Goal: Task Accomplishment & Management: Complete application form

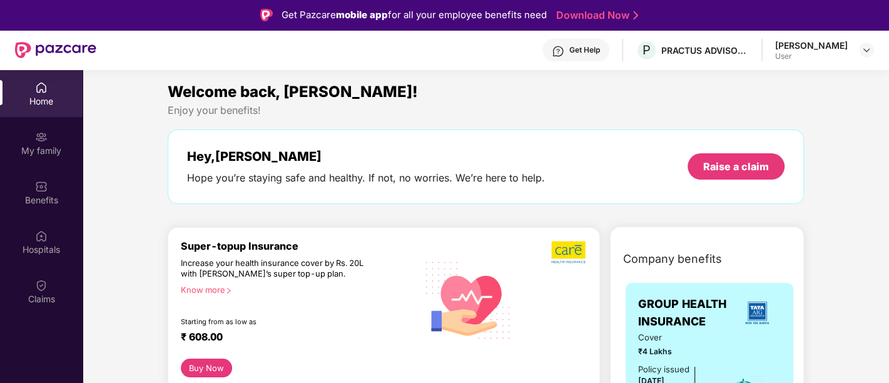
scroll to position [61, 0]
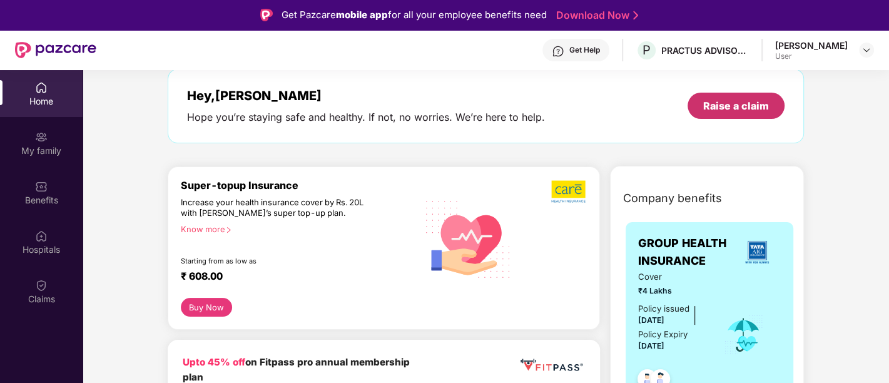
click at [726, 119] on div "Hey, Praful Hope you’re staying safe and healthy. If not, no worries. We’re her…" at bounding box center [485, 106] width 597 height 36
click at [742, 111] on div "Raise a claim" at bounding box center [736, 106] width 66 height 14
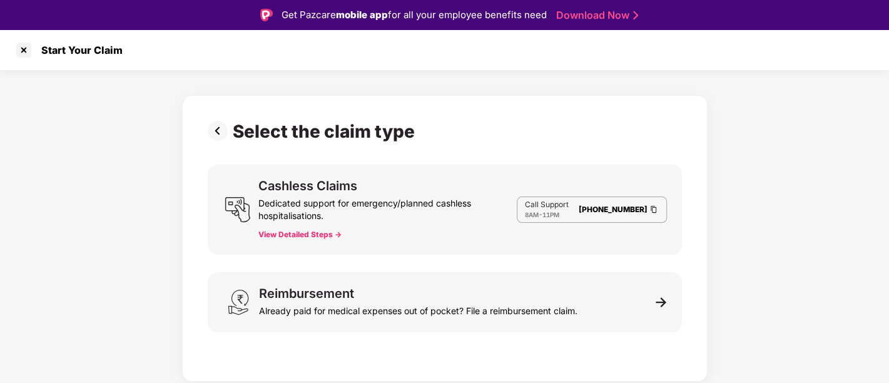
scroll to position [30, 0]
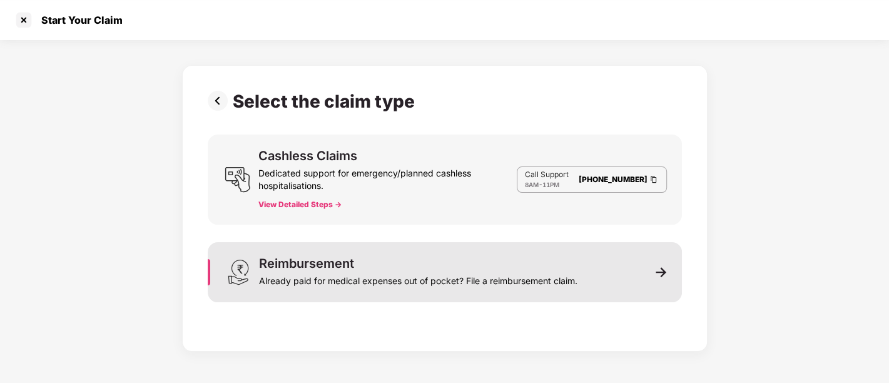
click at [495, 252] on div "Reimbursement Already paid for medical expenses out of pocket? File a reimburse…" at bounding box center [445, 272] width 474 height 60
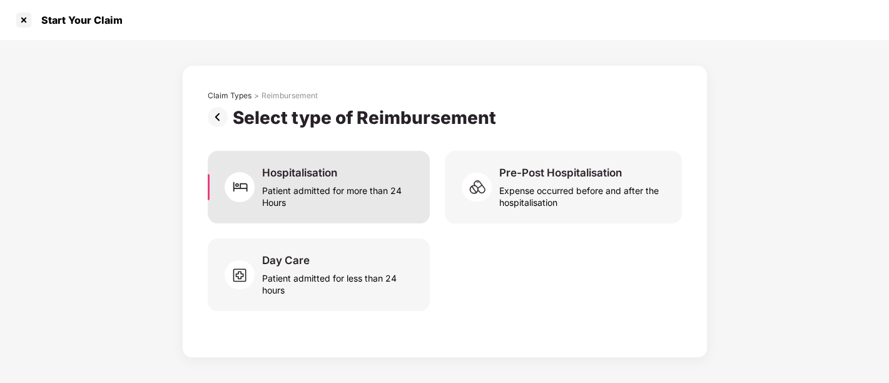
click at [316, 182] on div "Patient admitted for more than 24 Hours" at bounding box center [338, 194] width 152 height 29
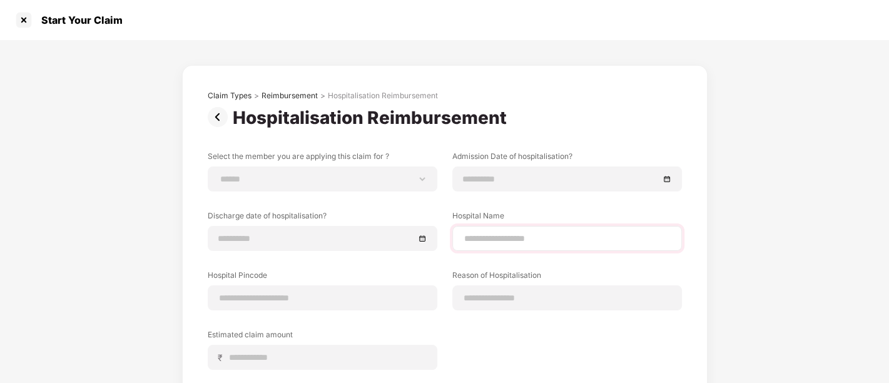
scroll to position [80, 0]
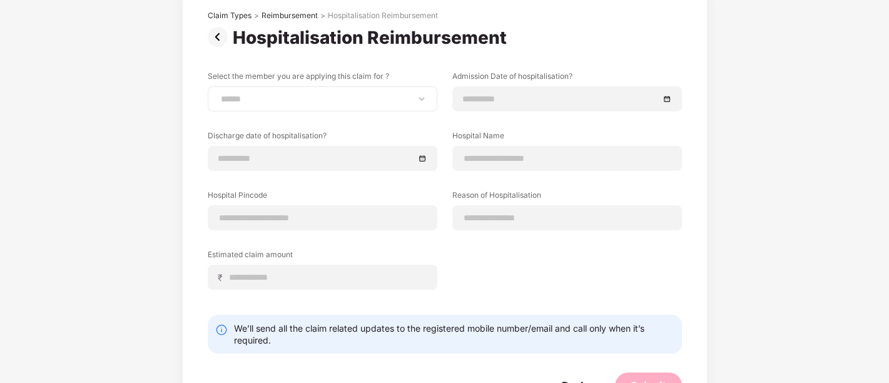
click at [282, 104] on div "**********" at bounding box center [323, 98] width 230 height 25
click at [332, 97] on select "**********" at bounding box center [322, 99] width 208 height 10
select select "**********"
click at [218, 94] on select "**********" at bounding box center [322, 99] width 208 height 10
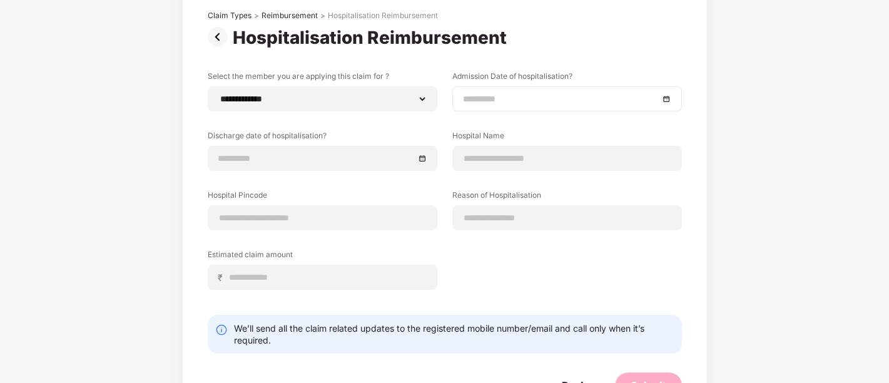
click at [452, 98] on div at bounding box center [567, 98] width 230 height 25
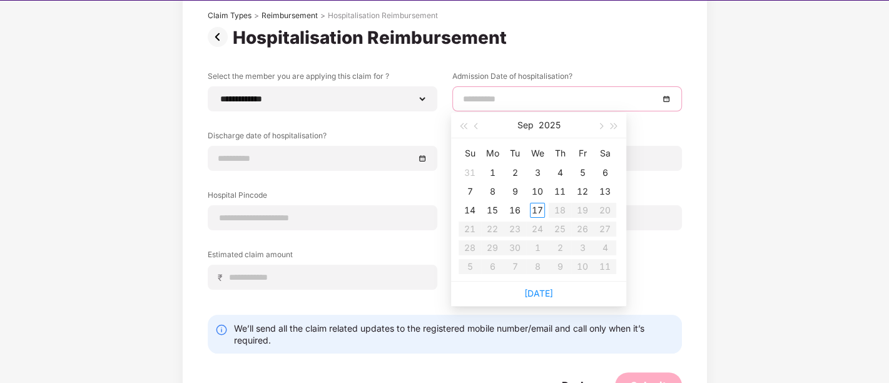
click at [452, 100] on div at bounding box center [567, 98] width 230 height 25
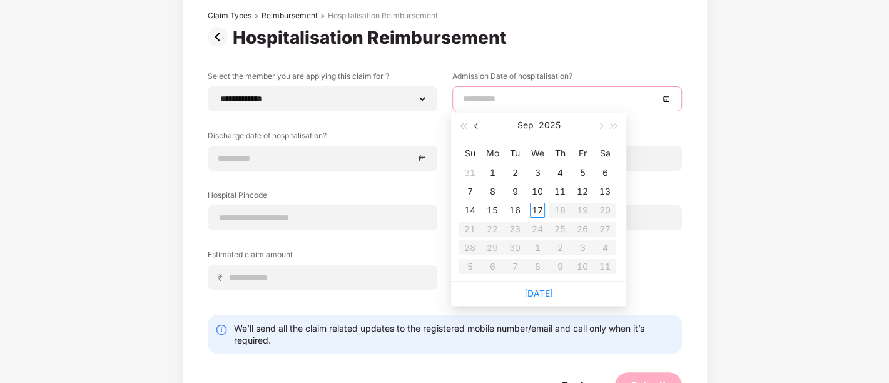
click at [477, 128] on button "button" at bounding box center [477, 125] width 14 height 25
type input "**********"
click at [587, 206] on div "15" at bounding box center [582, 210] width 15 height 15
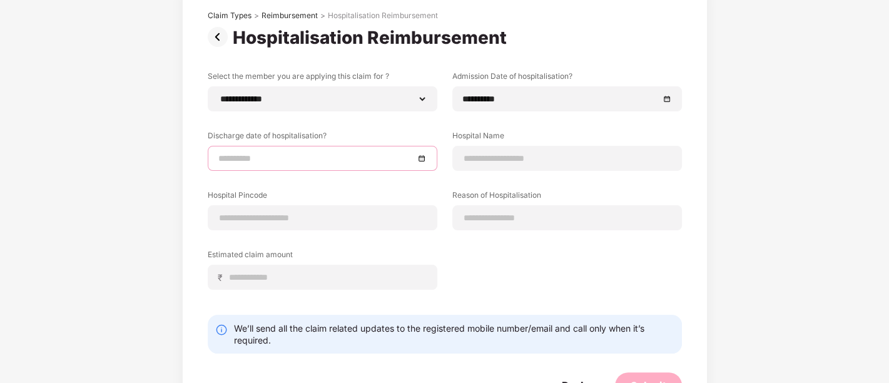
click at [296, 151] on input at bounding box center [316, 158] width 196 height 14
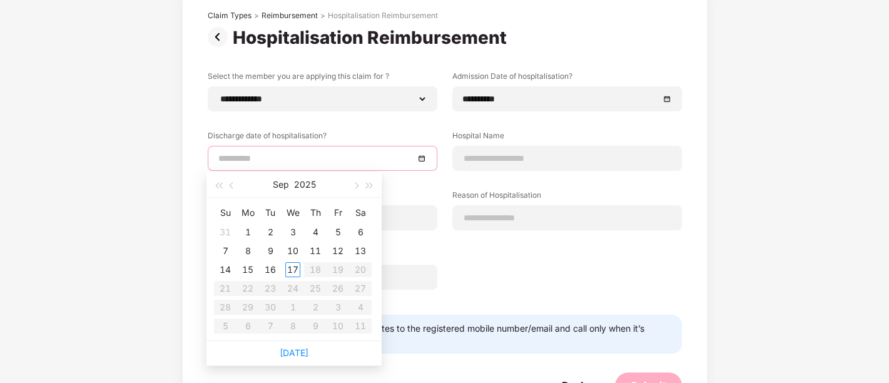
type input "**********"
click at [228, 180] on button "button" at bounding box center [232, 184] width 14 height 25
type input "**********"
click at [250, 285] on div "18" at bounding box center [247, 288] width 15 height 15
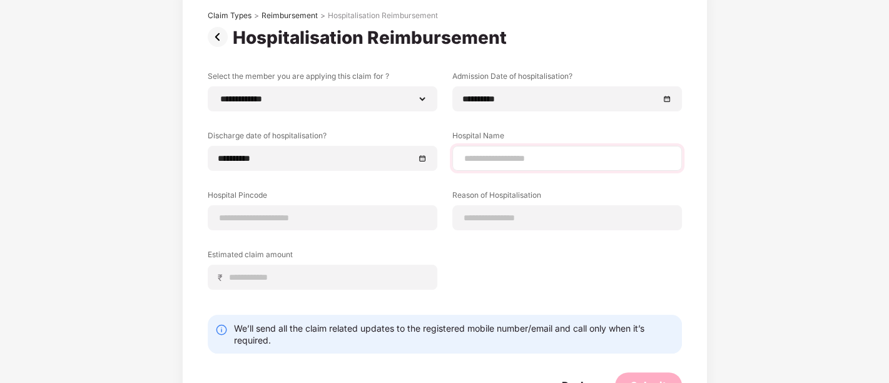
click at [555, 146] on div at bounding box center [567, 158] width 230 height 25
click at [539, 161] on input at bounding box center [567, 158] width 208 height 13
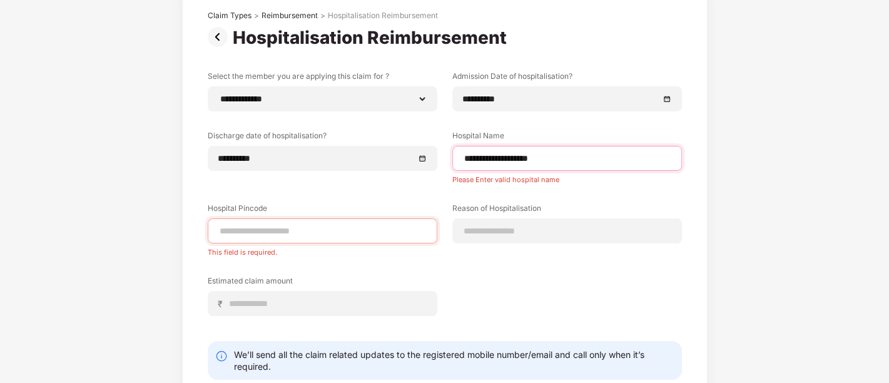
click at [529, 161] on input "**********" at bounding box center [567, 158] width 208 height 13
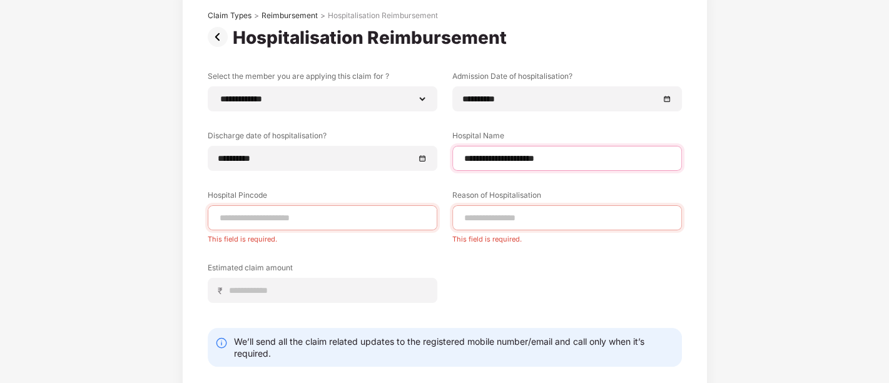
type input "**********"
type input "******"
select select "*****"
select select "*******"
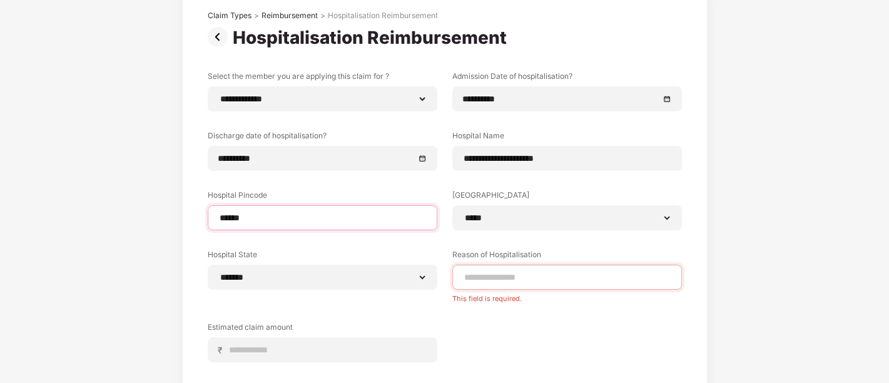
type input "******"
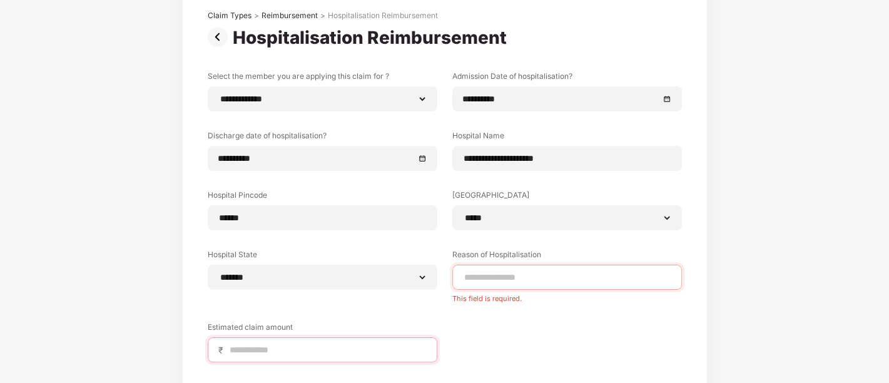
click at [300, 344] on input at bounding box center [327, 349] width 198 height 13
type input "*****"
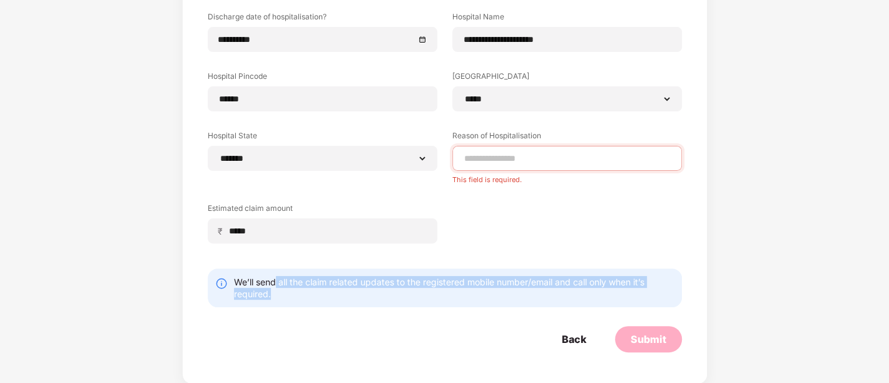
drag, startPoint x: 273, startPoint y: 276, endPoint x: 597, endPoint y: 295, distance: 324.5
click at [597, 295] on div "We’ll send all the claim related updates to the registered mobile number/email …" at bounding box center [454, 288] width 440 height 24
click at [543, 297] on div "We’ll send all the claim related updates to the registered mobile number/email …" at bounding box center [454, 288] width 440 height 24
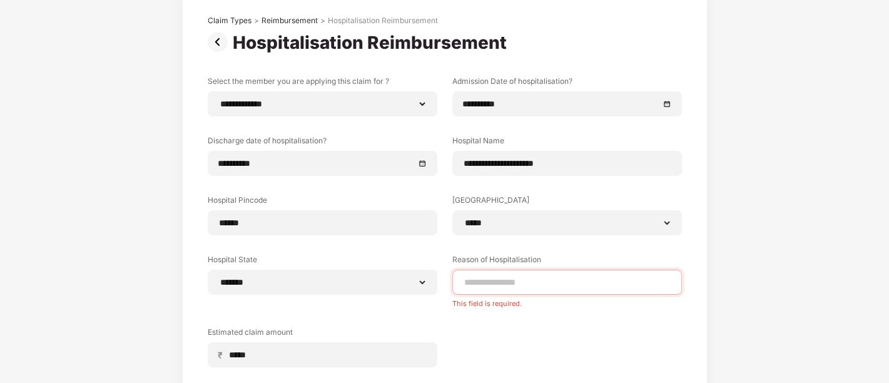
scroll to position [79, 0]
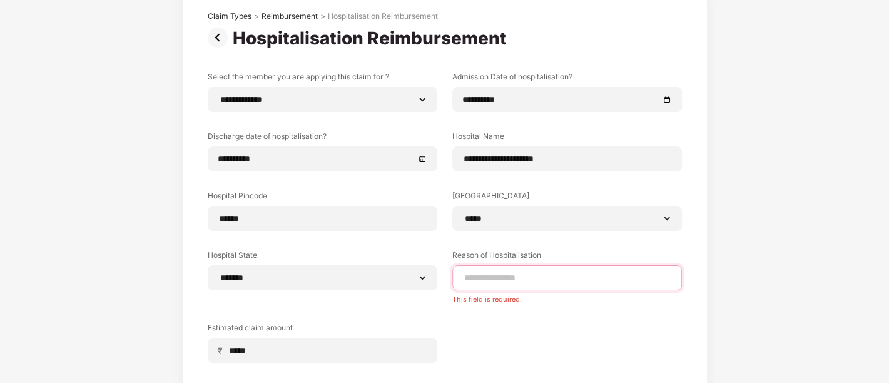
click at [488, 280] on input at bounding box center [567, 277] width 208 height 13
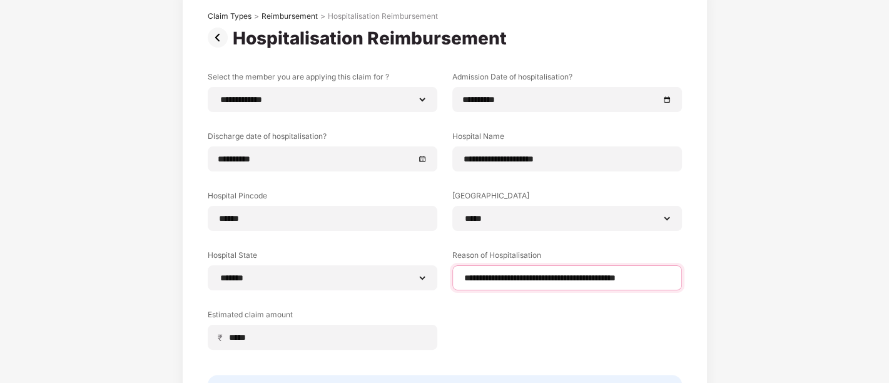
type input "**********"
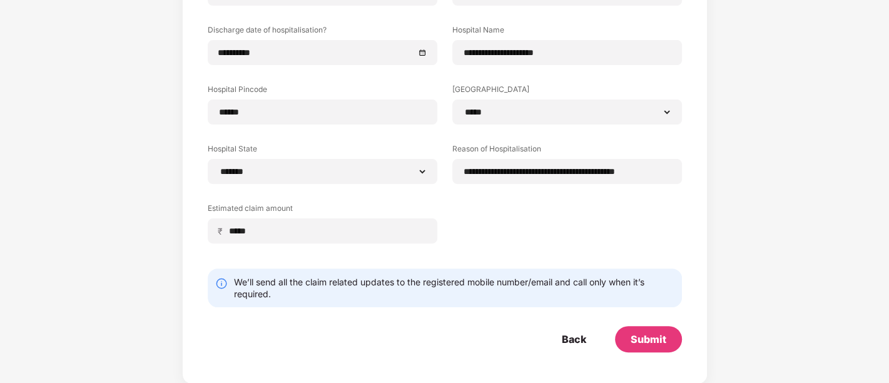
scroll to position [186, 0]
click at [649, 337] on div "Submit" at bounding box center [648, 339] width 36 height 14
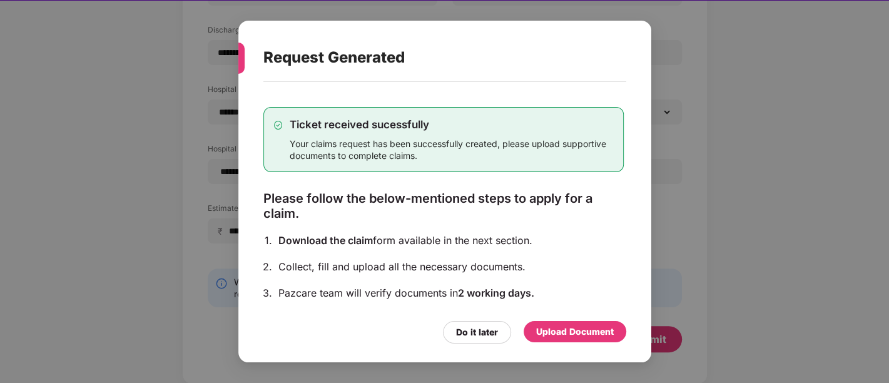
click at [577, 331] on div "Upload Document" at bounding box center [575, 332] width 78 height 14
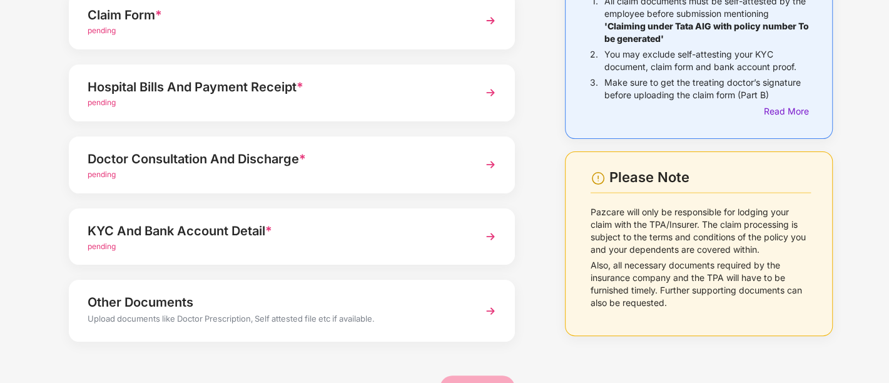
scroll to position [134, 0]
click at [238, 84] on div "Hospital Bills And Payment Receipt *" at bounding box center [275, 87] width 375 height 20
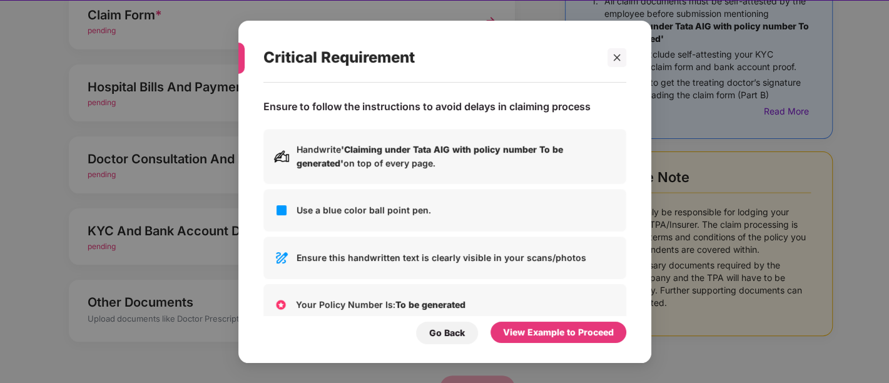
scroll to position [0, 0]
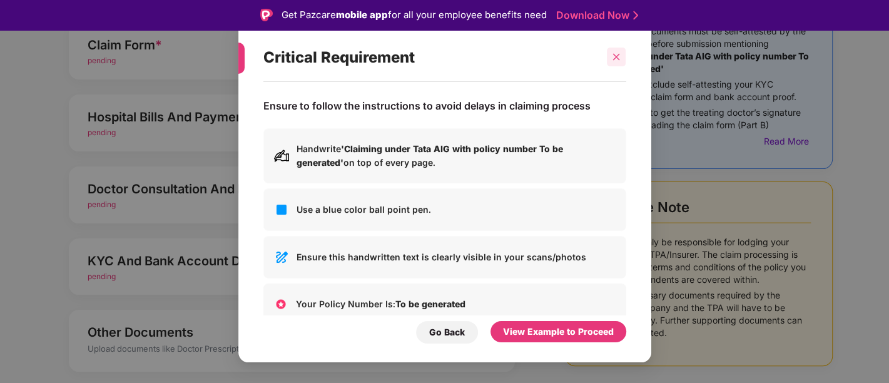
click at [613, 54] on icon "close" at bounding box center [616, 57] width 7 height 7
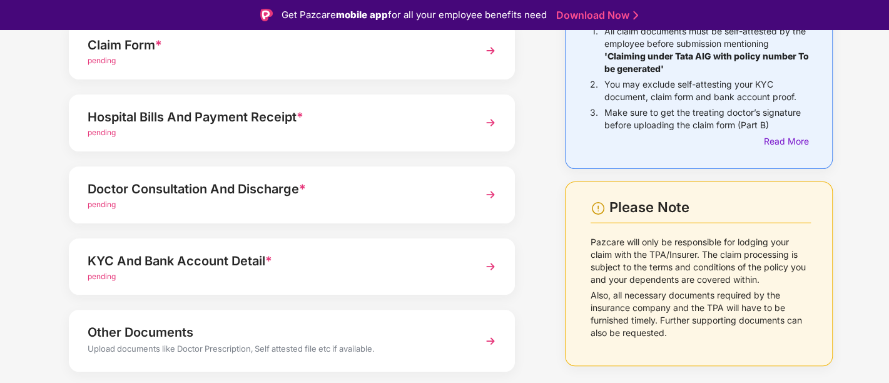
scroll to position [48, 0]
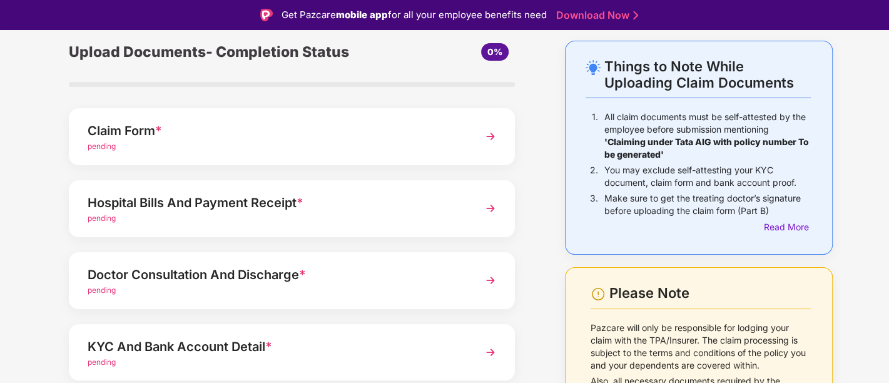
click at [169, 129] on div "Claim Form *" at bounding box center [275, 131] width 375 height 20
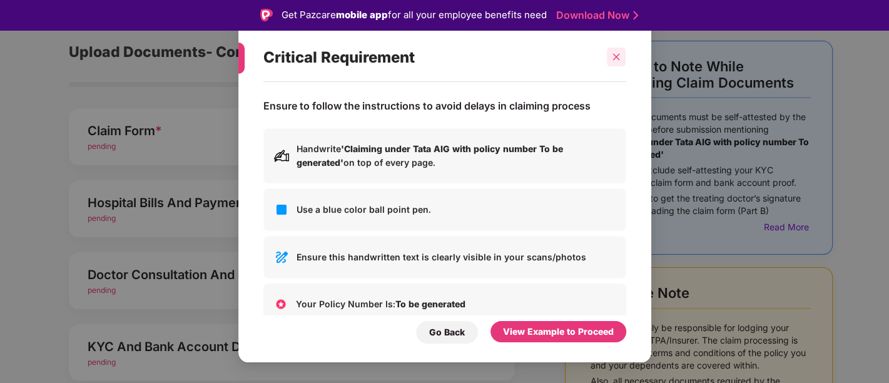
click at [617, 59] on icon "close" at bounding box center [616, 57] width 9 height 9
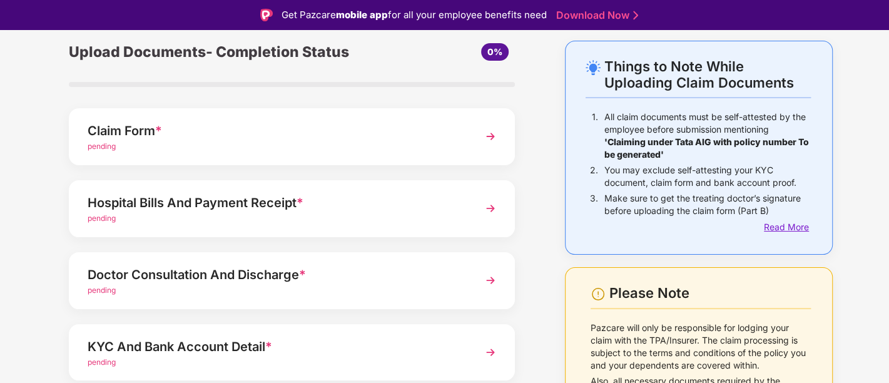
click at [787, 230] on div "Read More" at bounding box center [787, 227] width 47 height 14
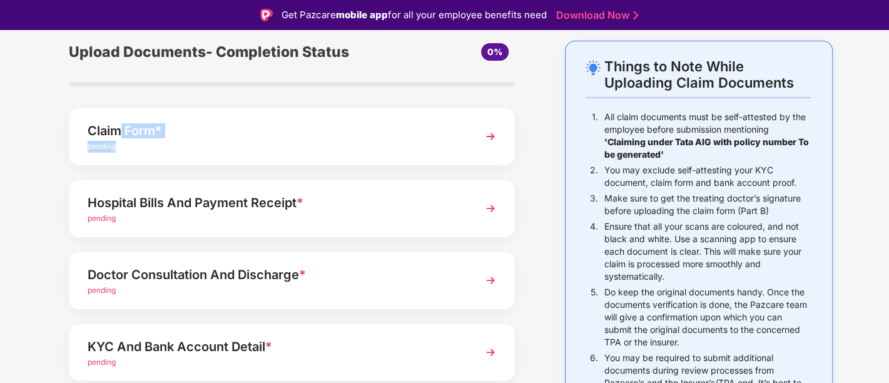
drag, startPoint x: 143, startPoint y: 146, endPoint x: 117, endPoint y: 140, distance: 26.9
click at [117, 140] on div "Claim Form * pending" at bounding box center [275, 137] width 375 height 32
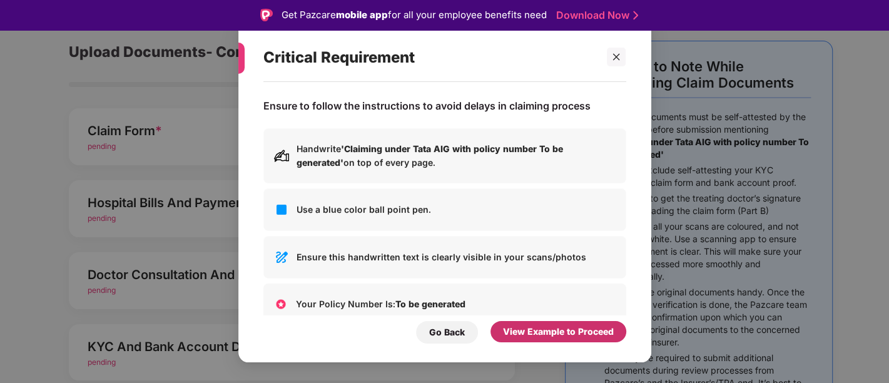
click at [554, 331] on div "View Example to Proceed" at bounding box center [558, 332] width 111 height 14
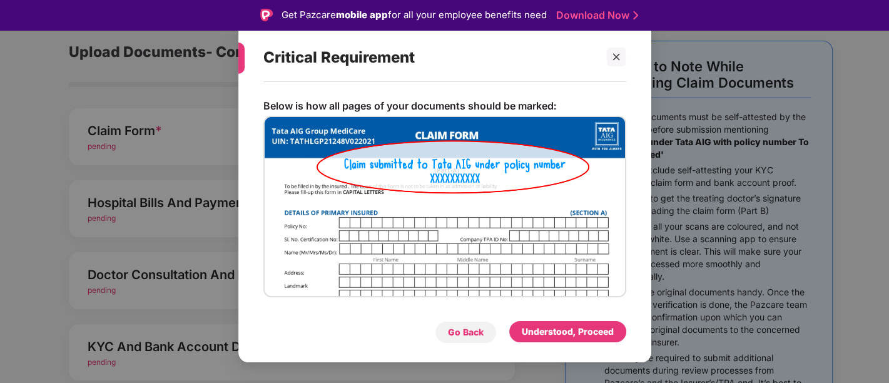
click at [465, 341] on div "Go Back" at bounding box center [466, 332] width 62 height 23
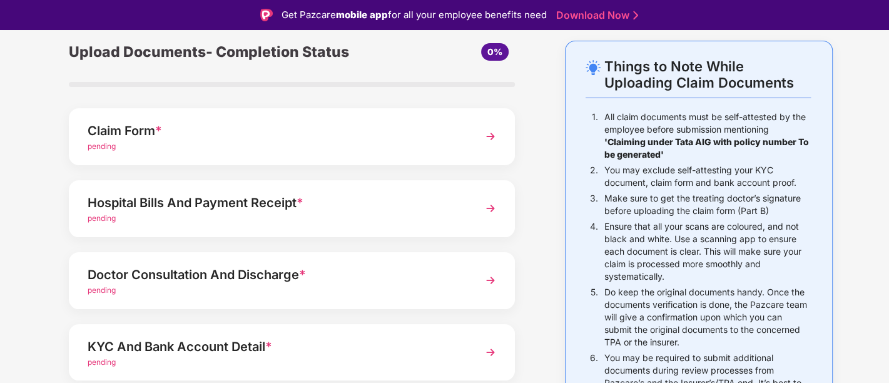
click at [182, 119] on div "Claim Form * pending" at bounding box center [292, 136] width 446 height 57
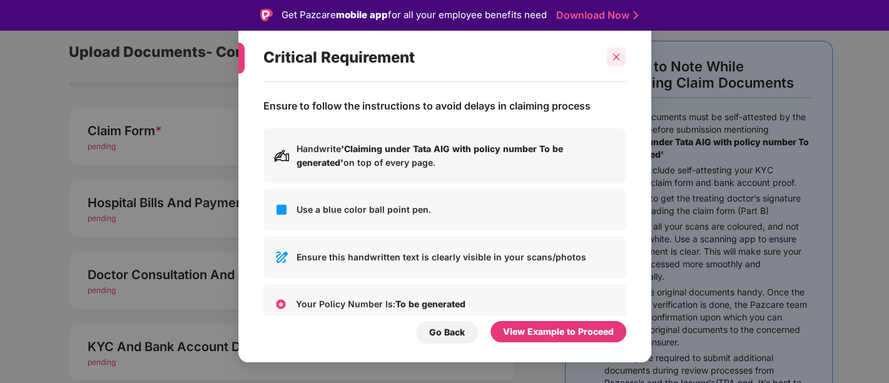
click at [619, 61] on icon "close" at bounding box center [616, 57] width 9 height 9
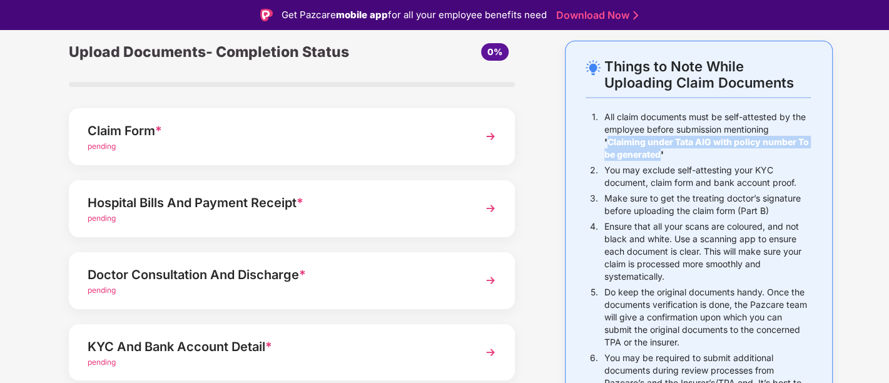
drag, startPoint x: 607, startPoint y: 140, endPoint x: 663, endPoint y: 153, distance: 57.7
click at [663, 153] on b "'Claiming under Tata AIG with policy number To be generated'" at bounding box center [706, 147] width 205 height 23
copy b "Claiming under Tata AIG with policy number To be generated'"
click at [251, 130] on div "Claim Form *" at bounding box center [275, 131] width 375 height 20
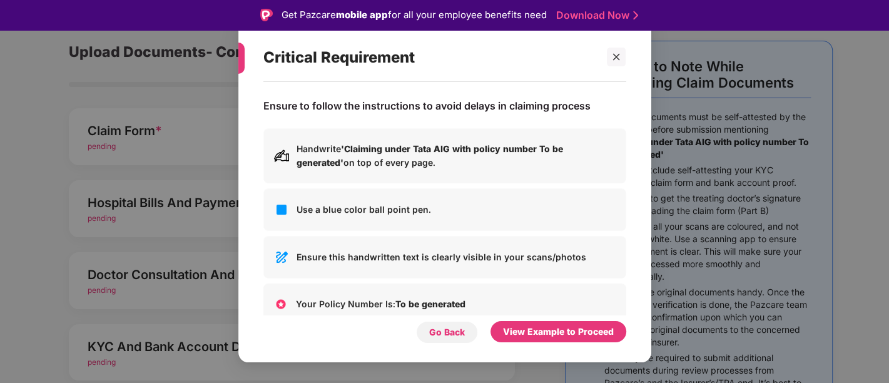
click at [430, 324] on div "Go Back" at bounding box center [447, 332] width 62 height 23
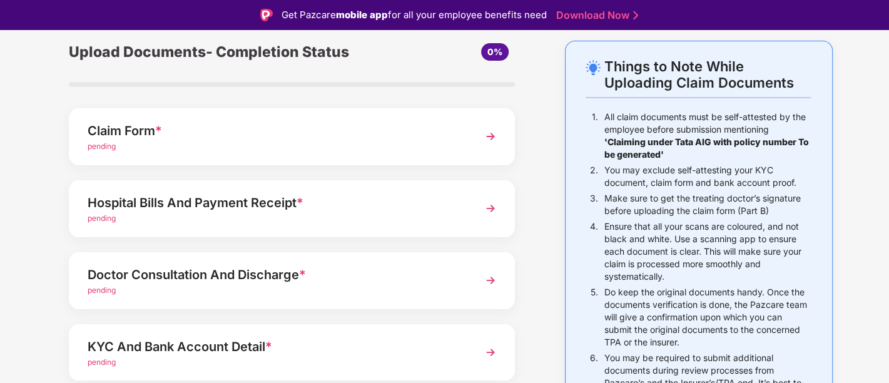
click at [223, 226] on div "Hospital Bills And Payment Receipt * pending" at bounding box center [292, 208] width 446 height 57
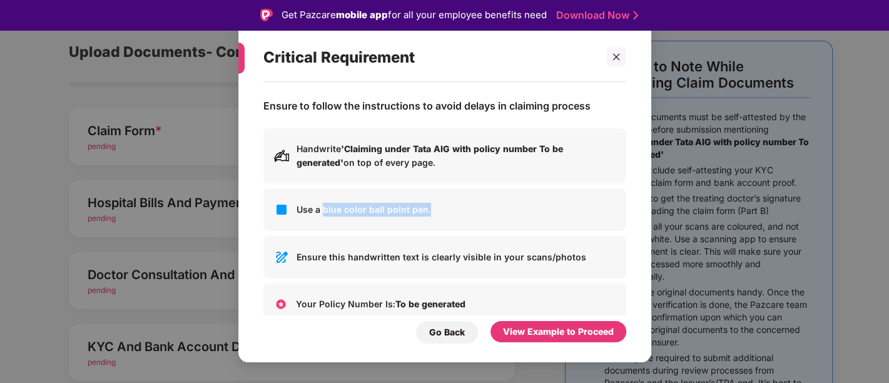
drag, startPoint x: 323, startPoint y: 210, endPoint x: 438, endPoint y: 217, distance: 115.3
click at [438, 217] on div "Use a blue color ball point pen." at bounding box center [444, 209] width 363 height 43
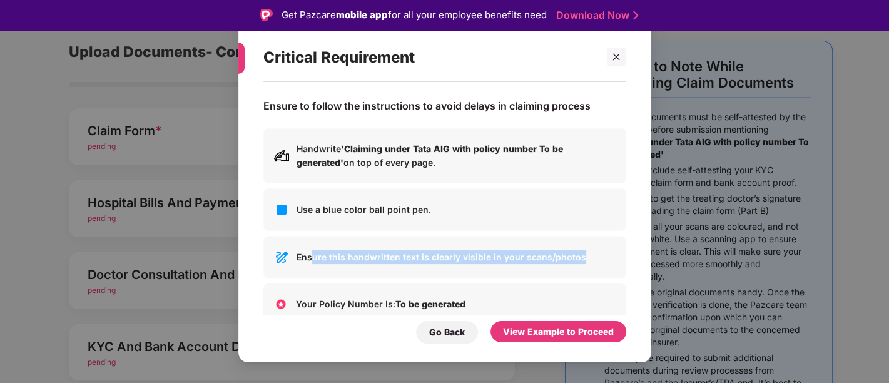
drag, startPoint x: 309, startPoint y: 256, endPoint x: 618, endPoint y: 272, distance: 309.4
click at [618, 272] on div "Ensure this handwritten text is clearly visible in your scans/photos" at bounding box center [444, 257] width 363 height 43
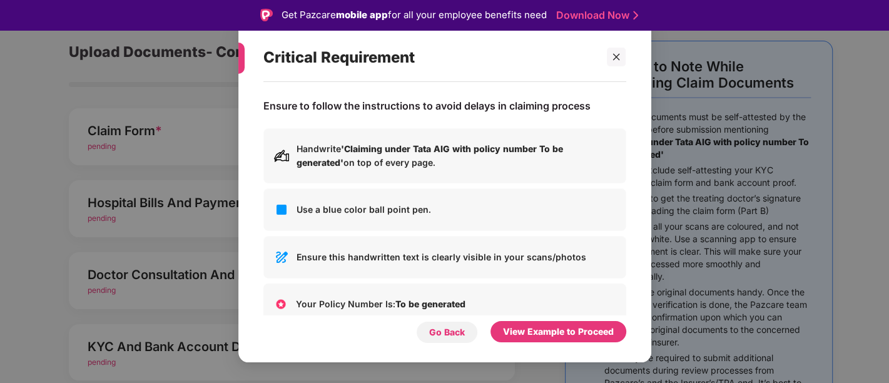
click at [457, 335] on div "Go Back" at bounding box center [447, 332] width 36 height 14
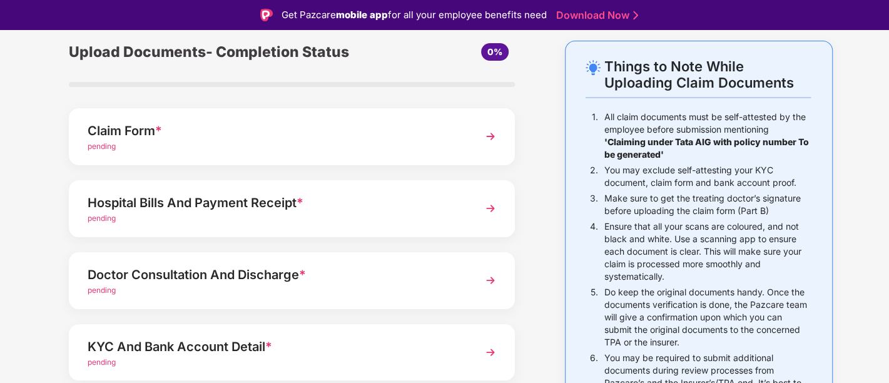
click at [189, 149] on div "pending" at bounding box center [275, 147] width 375 height 12
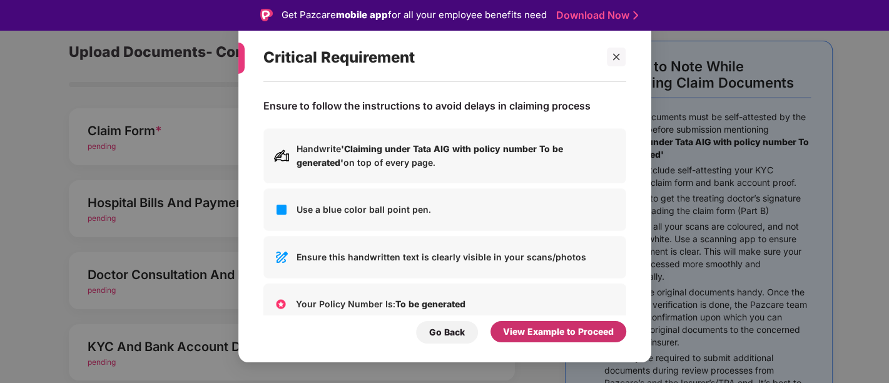
click at [522, 329] on div "View Example to Proceed" at bounding box center [558, 332] width 111 height 14
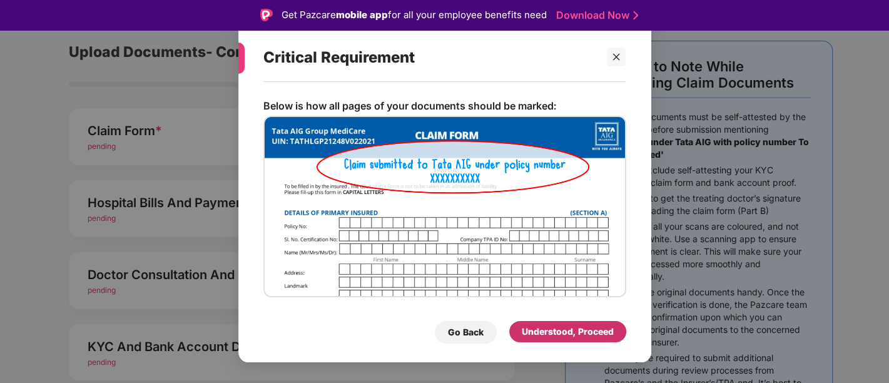
click at [553, 333] on div "Understood, Proceed" at bounding box center [568, 332] width 92 height 14
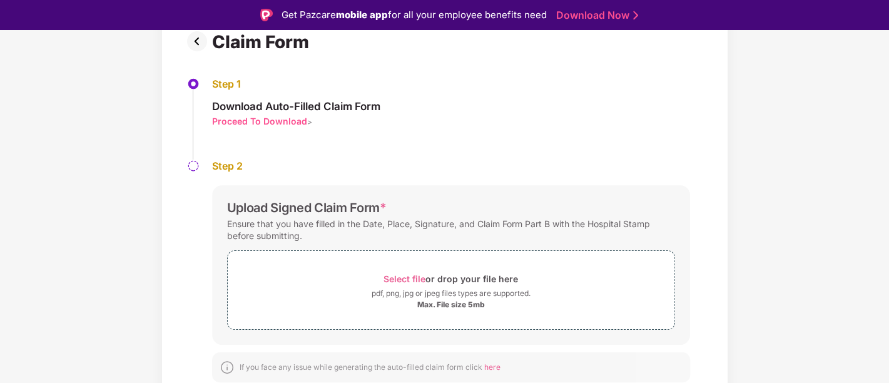
scroll to position [99, 0]
click at [407, 274] on span "Select file" at bounding box center [404, 279] width 42 height 11
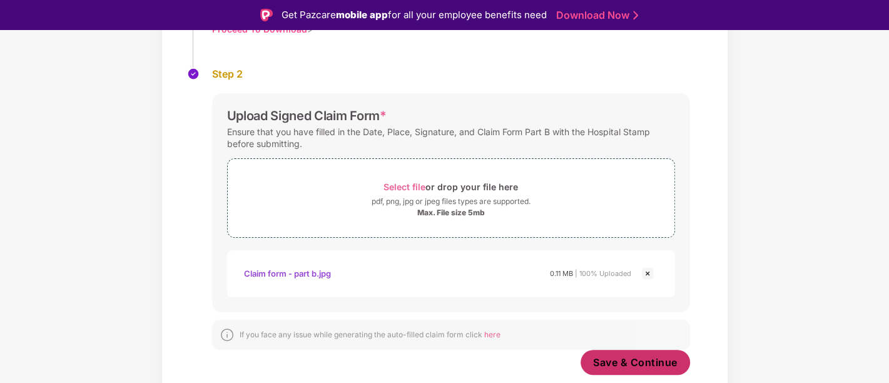
click at [618, 365] on span "Save & Continue" at bounding box center [635, 362] width 84 height 14
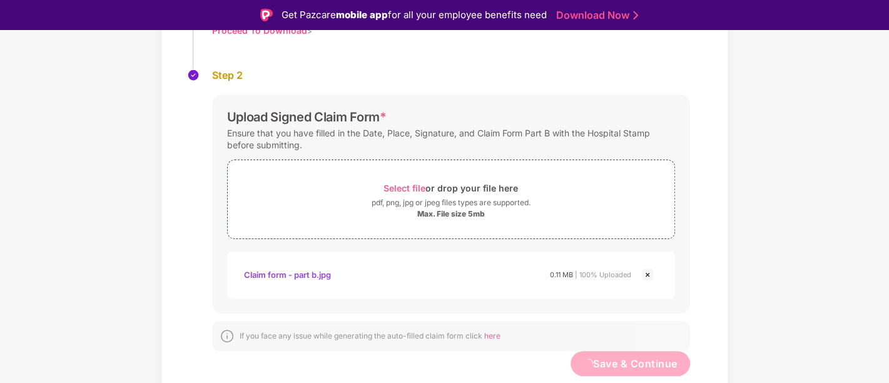
scroll to position [190, 0]
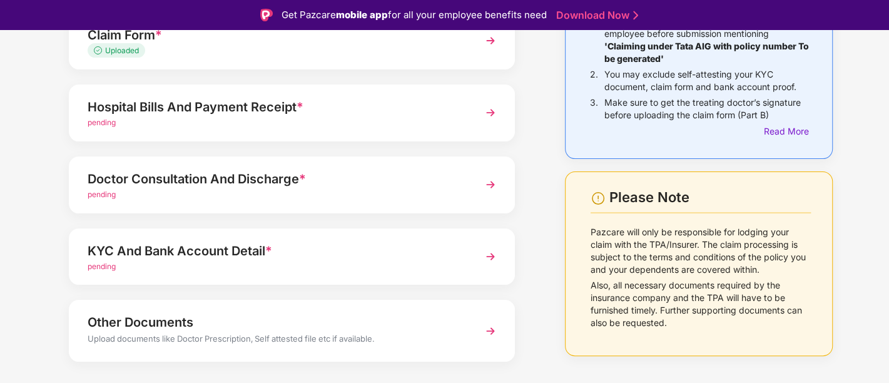
scroll to position [169, 0]
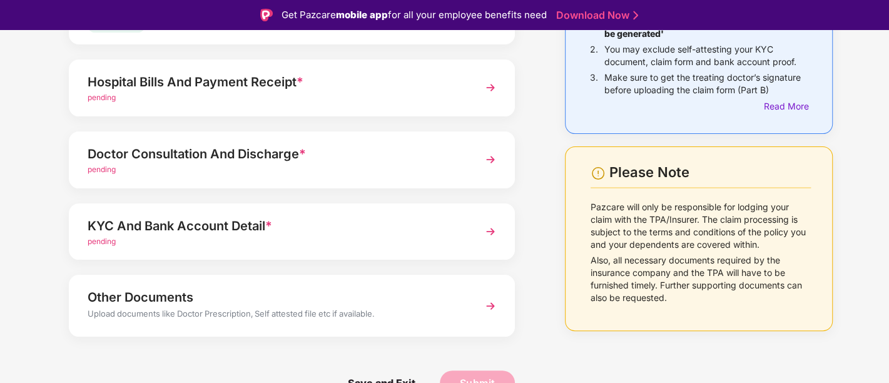
click at [210, 103] on div "pending" at bounding box center [275, 98] width 375 height 12
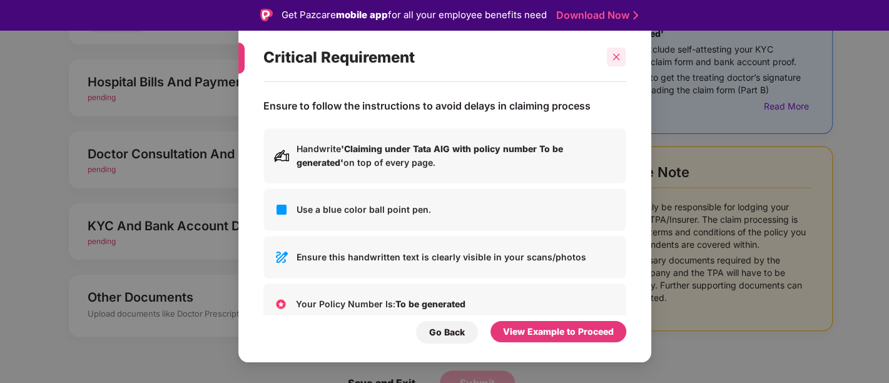
click at [619, 56] on icon "close" at bounding box center [616, 57] width 9 height 9
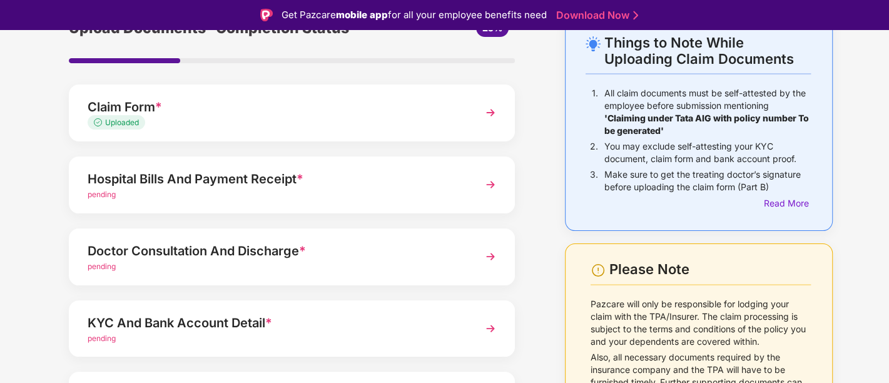
scroll to position [71, 0]
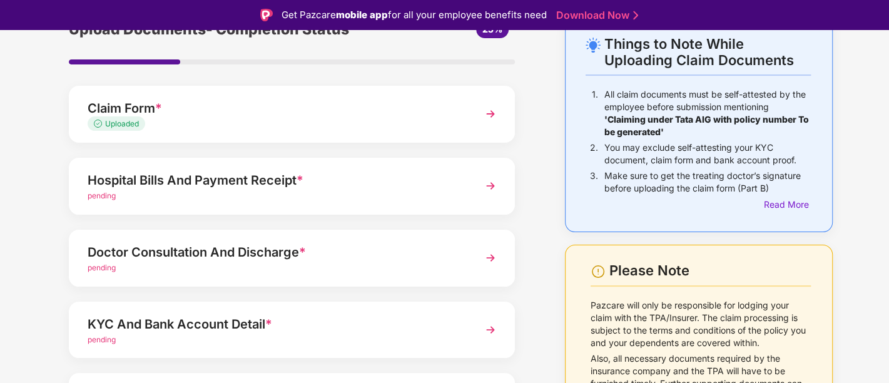
click at [225, 192] on div "pending" at bounding box center [275, 196] width 375 height 12
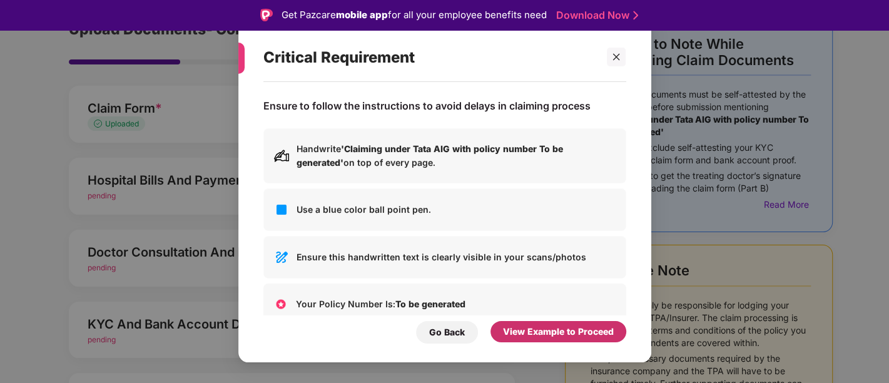
click at [529, 338] on div "View Example to Proceed" at bounding box center [558, 332] width 111 height 14
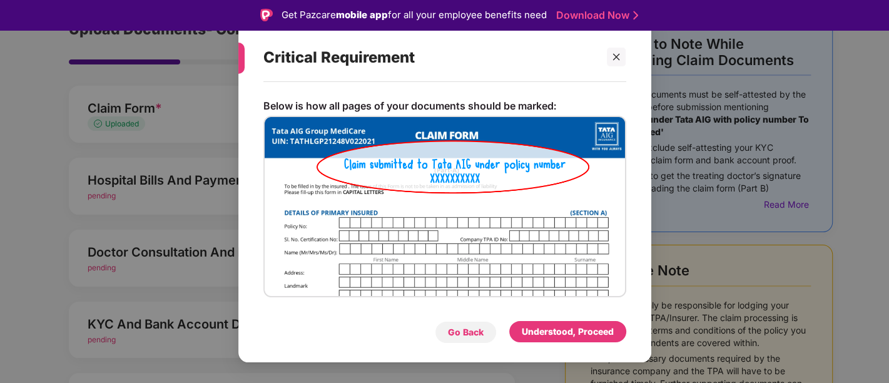
click at [462, 335] on div "Go Back" at bounding box center [466, 332] width 36 height 14
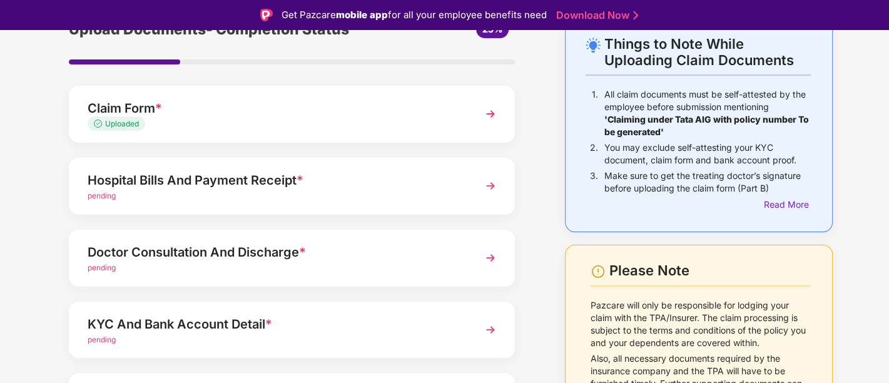
click at [270, 184] on div "Hospital Bills And Payment Receipt *" at bounding box center [275, 180] width 375 height 20
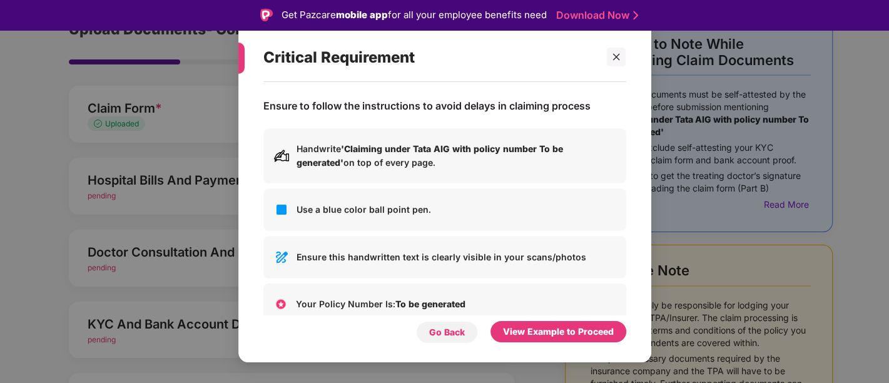
click at [450, 330] on div "Go Back" at bounding box center [447, 332] width 36 height 14
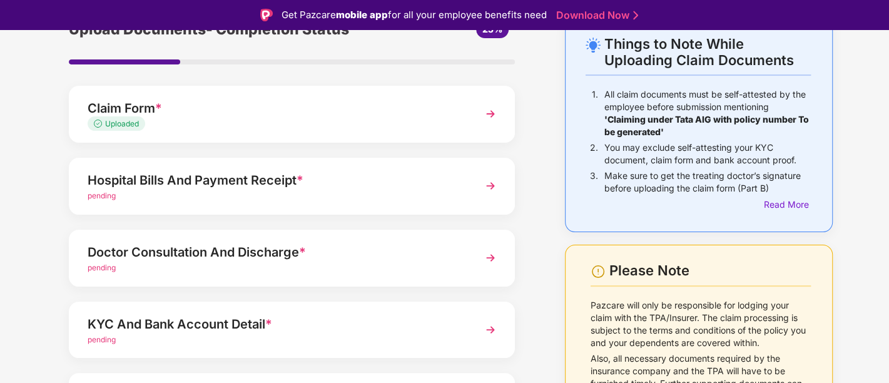
click at [359, 206] on div "Hospital Bills And Payment Receipt * pending" at bounding box center [292, 186] width 446 height 57
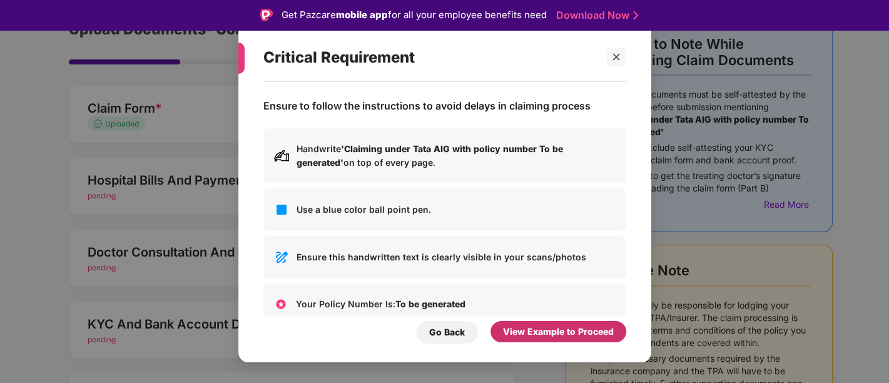
click at [565, 335] on div "View Example to Proceed" at bounding box center [558, 332] width 111 height 14
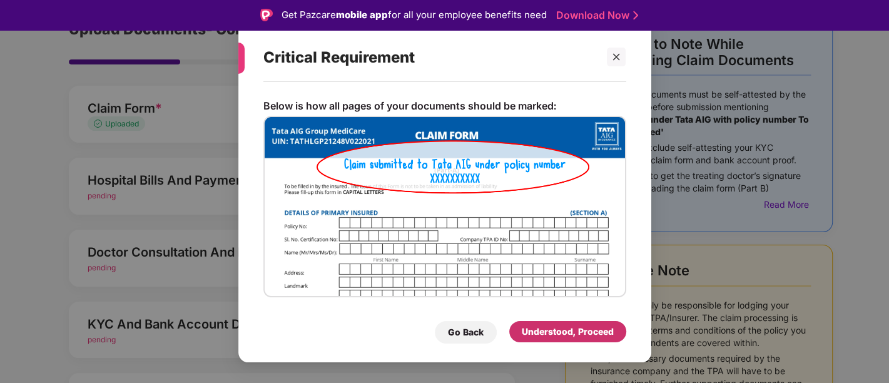
click at [584, 332] on div "Understood, Proceed" at bounding box center [568, 332] width 92 height 14
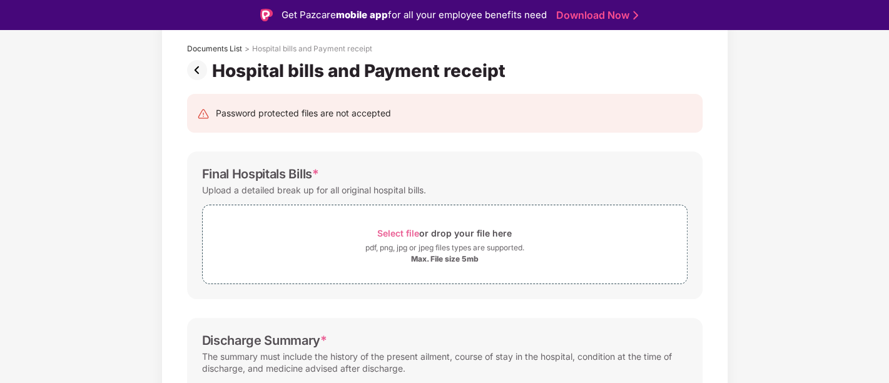
scroll to position [12, 0]
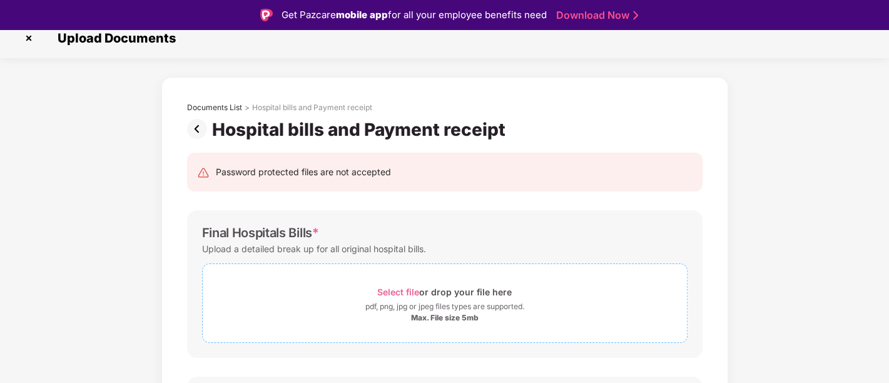
click at [443, 313] on div "Max. File size 5mb" at bounding box center [445, 318] width 68 height 10
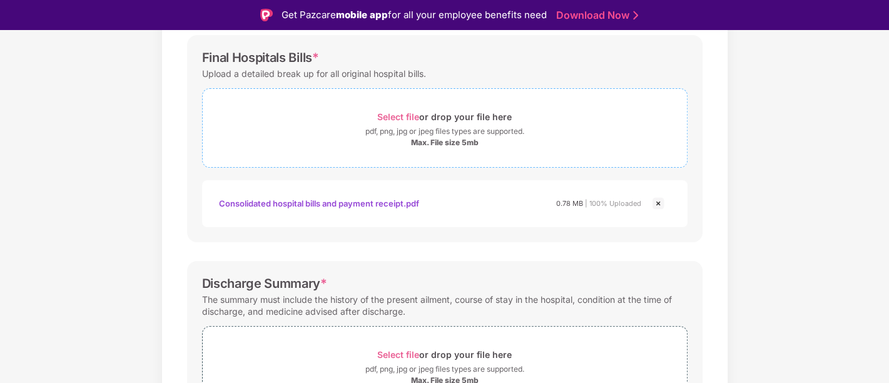
scroll to position [117, 0]
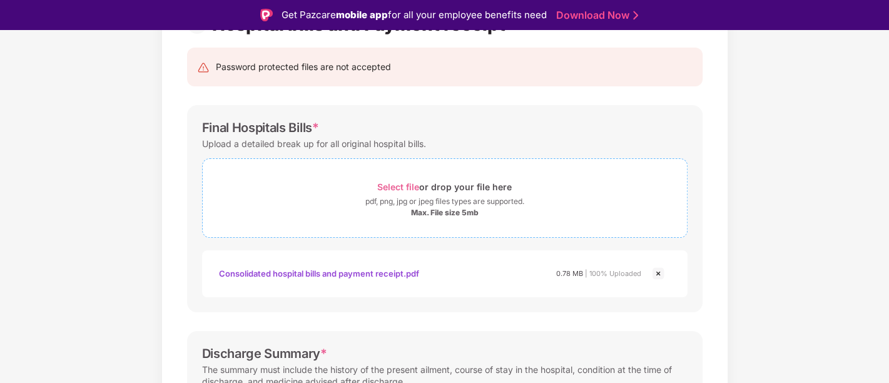
click at [390, 184] on span "Select file" at bounding box center [398, 186] width 42 height 11
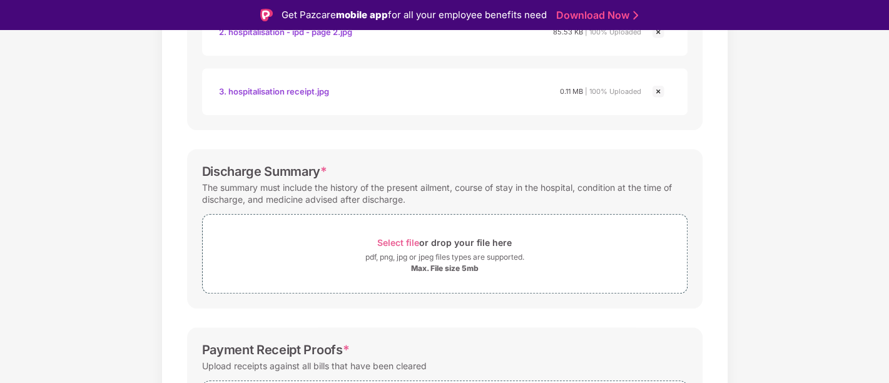
scroll to position [482, 0]
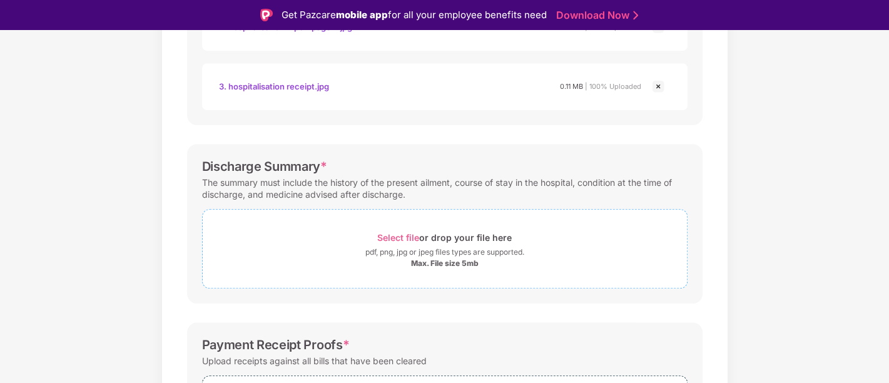
click at [406, 226] on span "Select file or drop your file here pdf, png, jpg or jpeg files types are suppor…" at bounding box center [445, 248] width 484 height 59
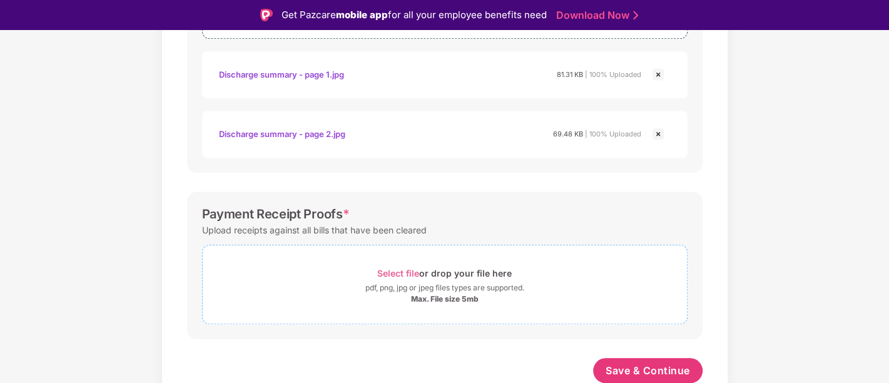
scroll to position [731, 0]
click at [408, 274] on span "Select file" at bounding box center [398, 273] width 42 height 11
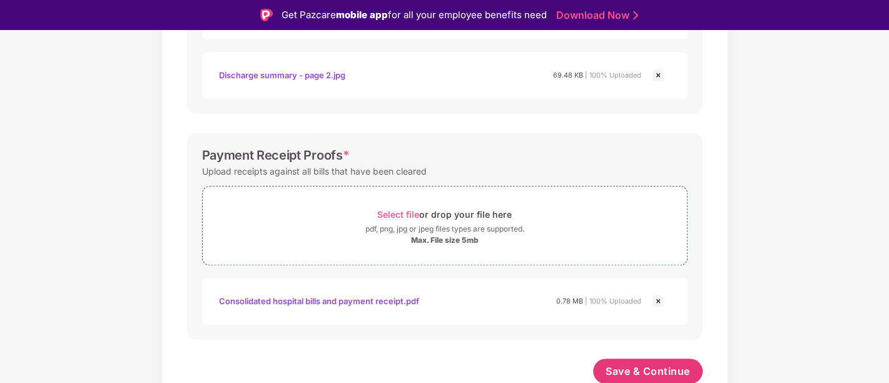
scroll to position [30, 0]
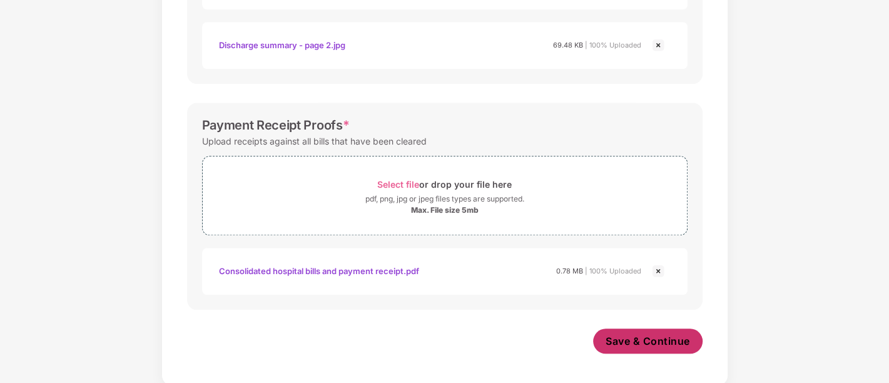
click at [654, 340] on span "Save & Continue" at bounding box center [647, 341] width 84 height 14
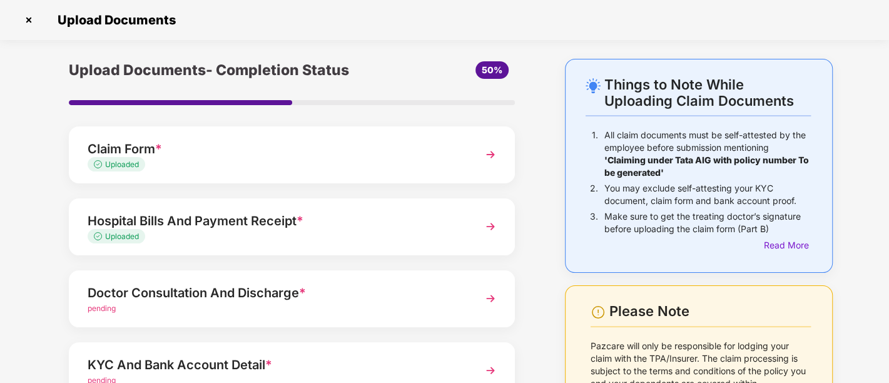
scroll to position [169, 0]
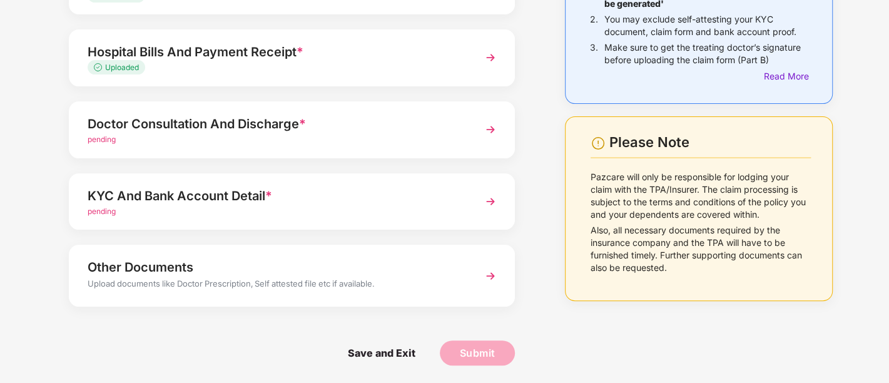
click at [286, 131] on div "Doctor Consultation And Discharge *" at bounding box center [275, 124] width 375 height 20
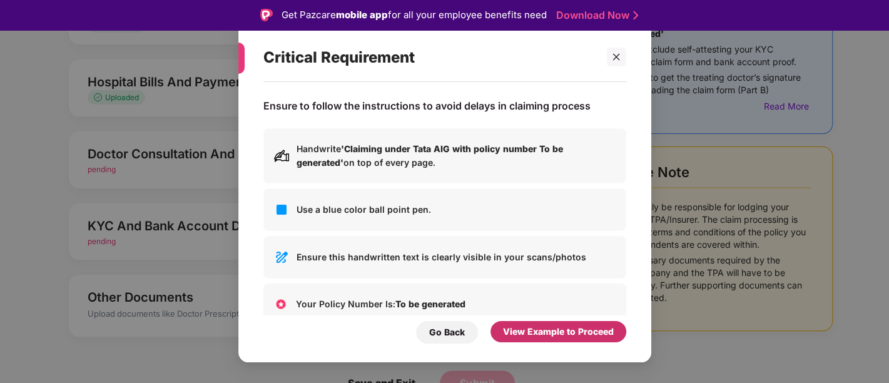
click at [539, 331] on div "View Example to Proceed" at bounding box center [558, 332] width 111 height 14
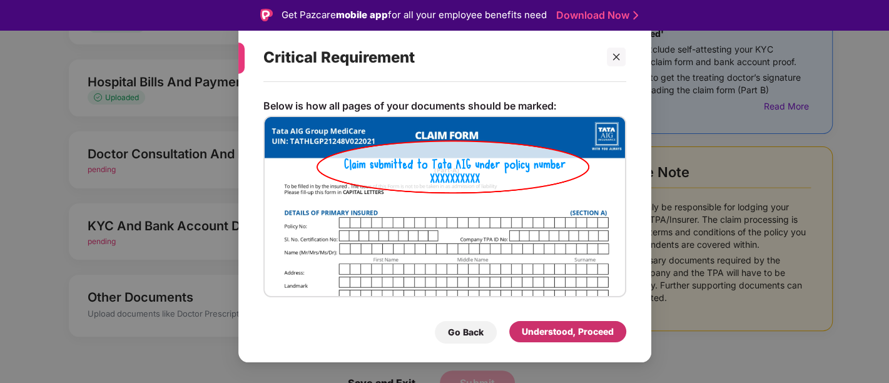
click at [539, 331] on div "Understood, Proceed" at bounding box center [568, 332] width 92 height 14
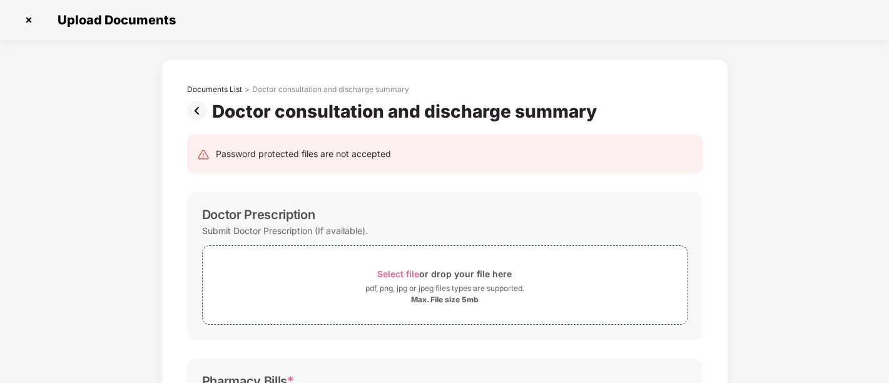
click at [197, 114] on img at bounding box center [199, 111] width 25 height 20
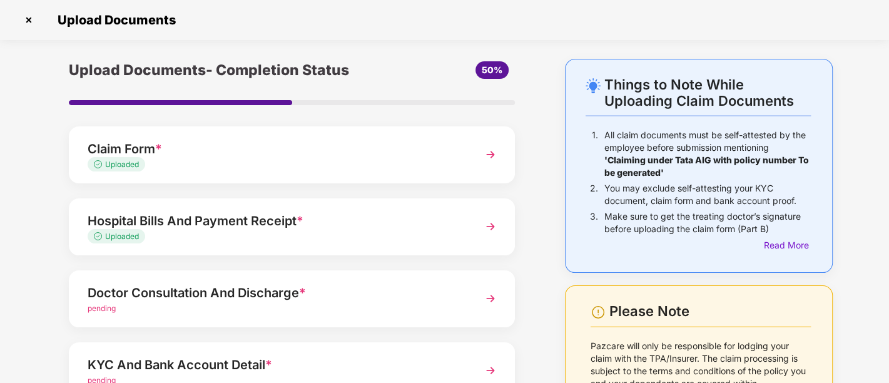
click at [220, 245] on div "Hospital Bills And Payment Receipt * Uploaded" at bounding box center [292, 226] width 446 height 57
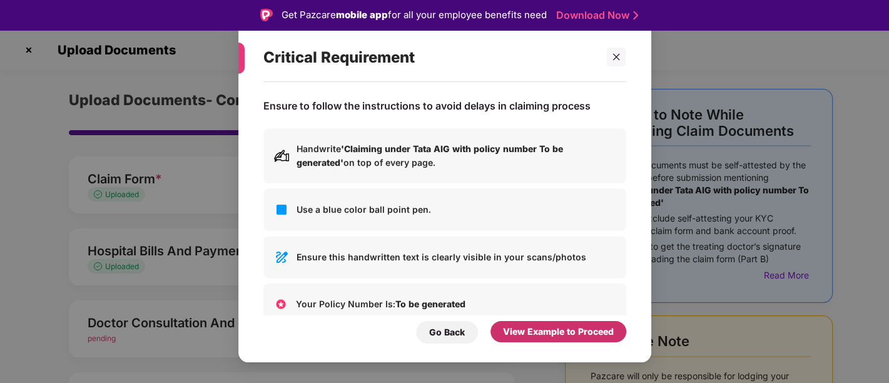
click at [540, 337] on div "View Example to Proceed" at bounding box center [558, 332] width 111 height 14
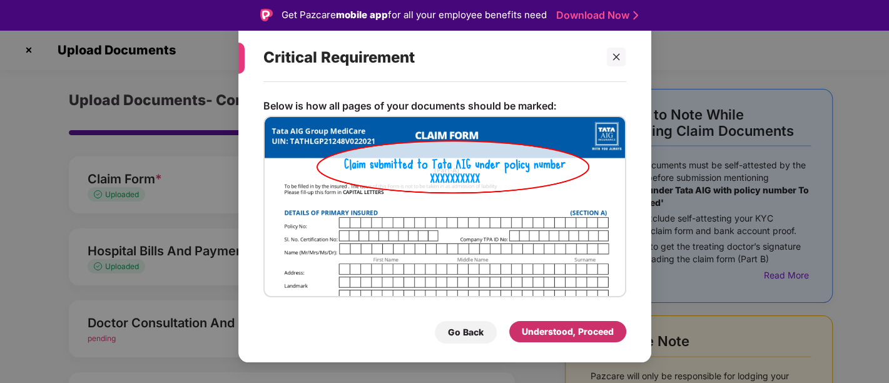
click at [553, 321] on div "Understood, Proceed" at bounding box center [567, 331] width 117 height 21
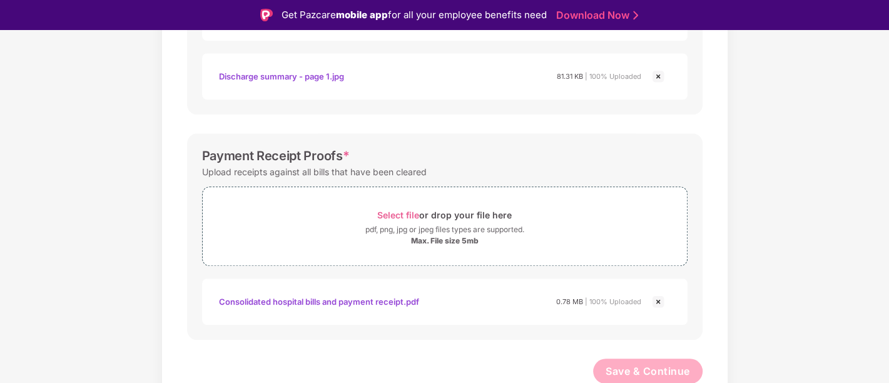
scroll to position [786, 0]
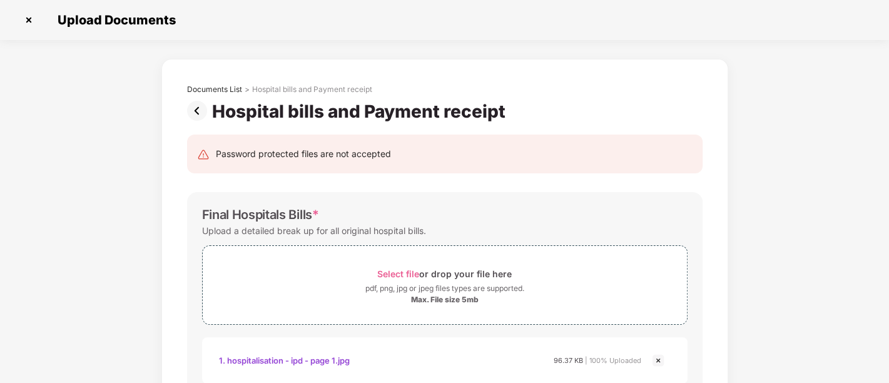
click at [195, 112] on img at bounding box center [199, 111] width 25 height 20
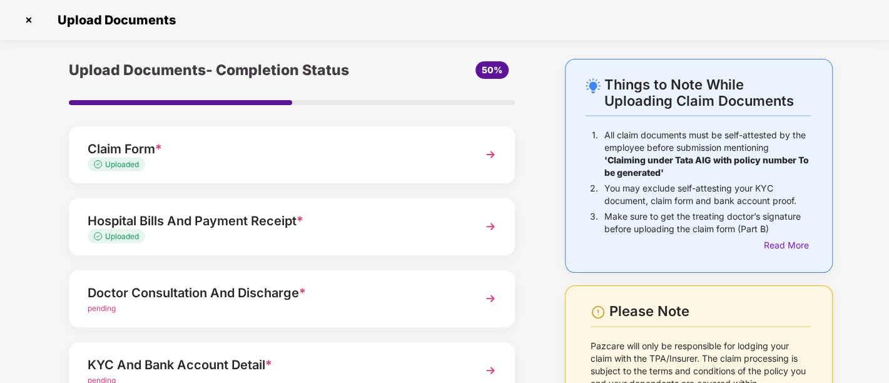
scroll to position [170, 0]
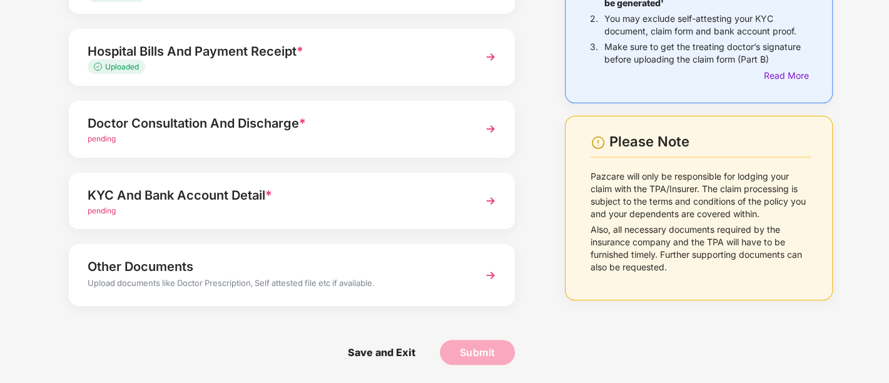
click at [306, 127] on span "*" at bounding box center [302, 123] width 7 height 15
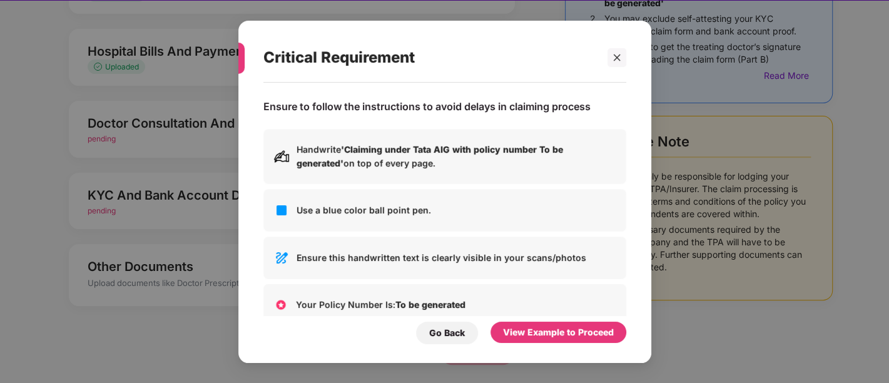
scroll to position [0, 0]
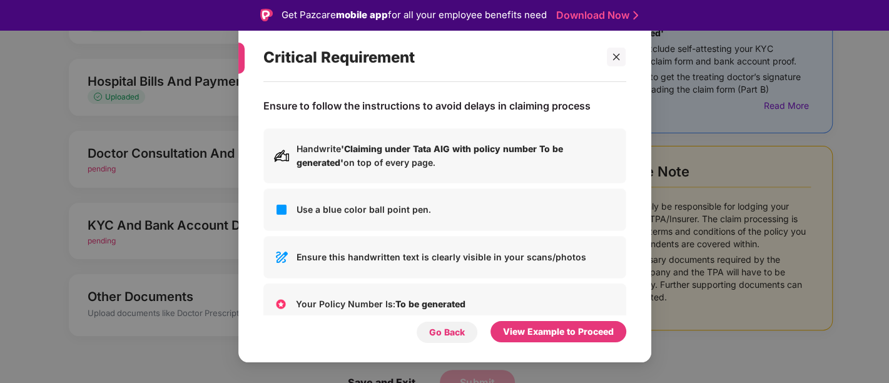
click at [448, 335] on div "Go Back" at bounding box center [447, 332] width 36 height 14
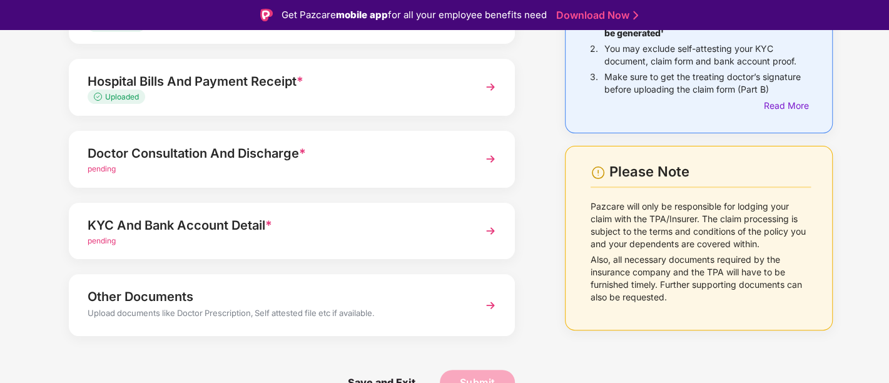
click at [221, 233] on div "KYC And Bank Account Detail *" at bounding box center [275, 225] width 375 height 20
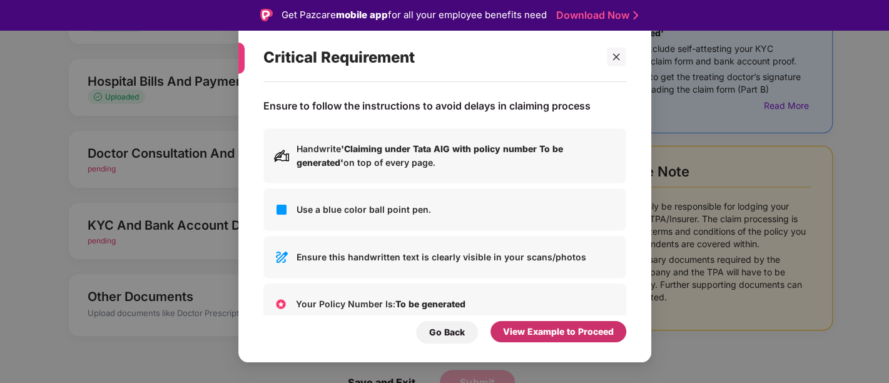
click at [564, 333] on div "View Example to Proceed" at bounding box center [558, 332] width 111 height 14
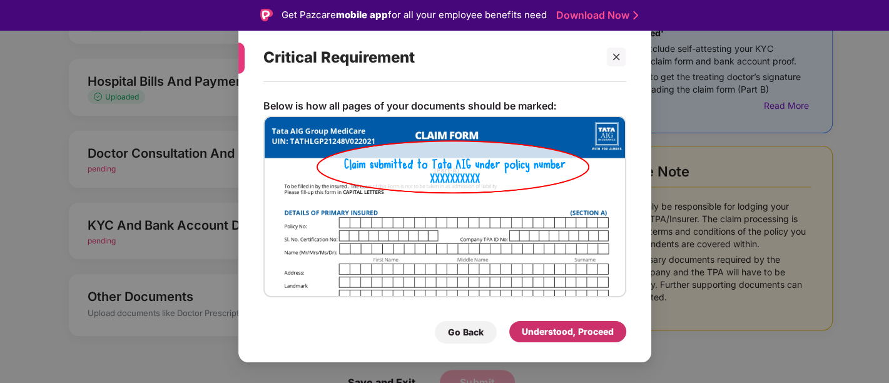
click at [559, 322] on div "Understood, Proceed" at bounding box center [567, 331] width 117 height 21
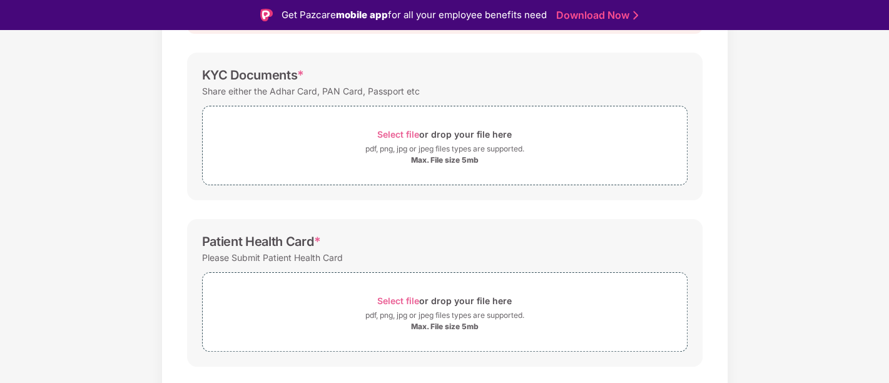
scroll to position [111, 0]
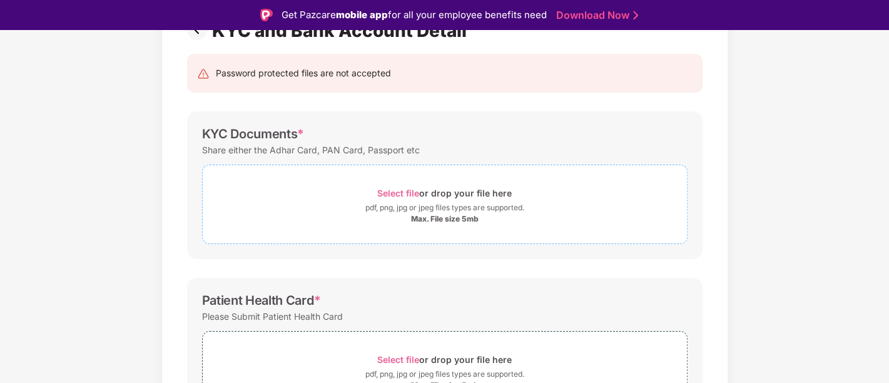
click at [405, 185] on div "Select file or drop your file here" at bounding box center [444, 193] width 134 height 17
click at [411, 190] on span "Select file" at bounding box center [398, 193] width 42 height 11
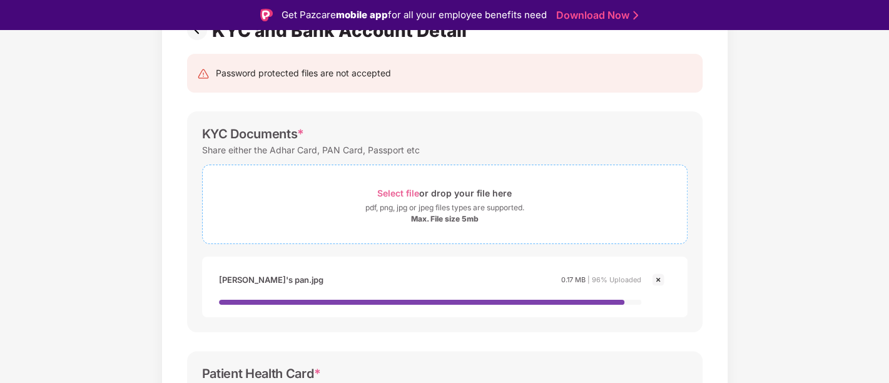
click at [405, 190] on span "Select file" at bounding box center [398, 193] width 42 height 11
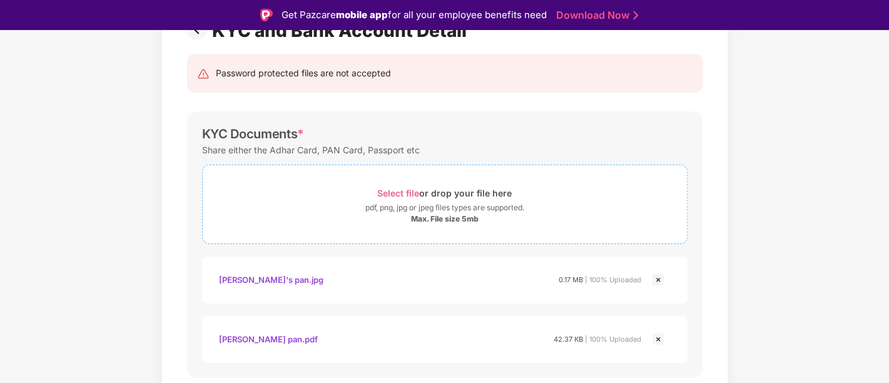
click at [403, 192] on span "Select file" at bounding box center [398, 193] width 42 height 11
click at [403, 191] on span "Select file" at bounding box center [398, 193] width 42 height 11
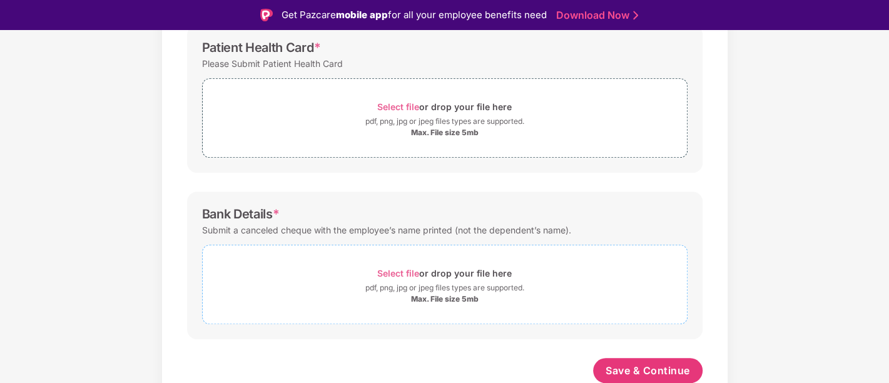
scroll to position [600, 0]
click at [397, 268] on span "Select file" at bounding box center [398, 273] width 42 height 11
click at [402, 266] on div "Select file or drop your file here" at bounding box center [444, 273] width 134 height 17
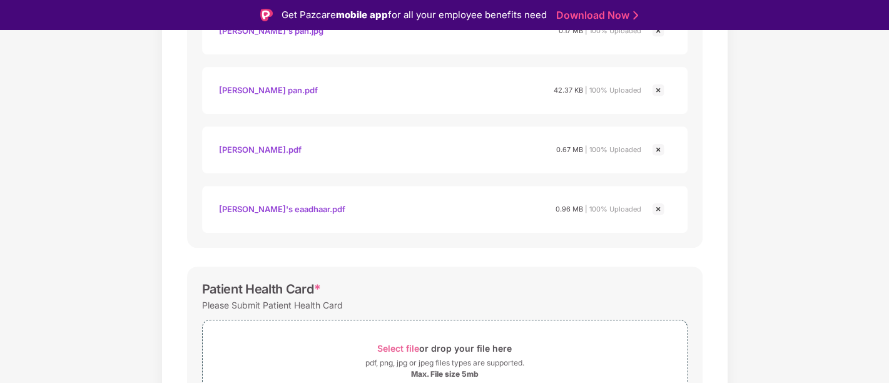
scroll to position [660, 0]
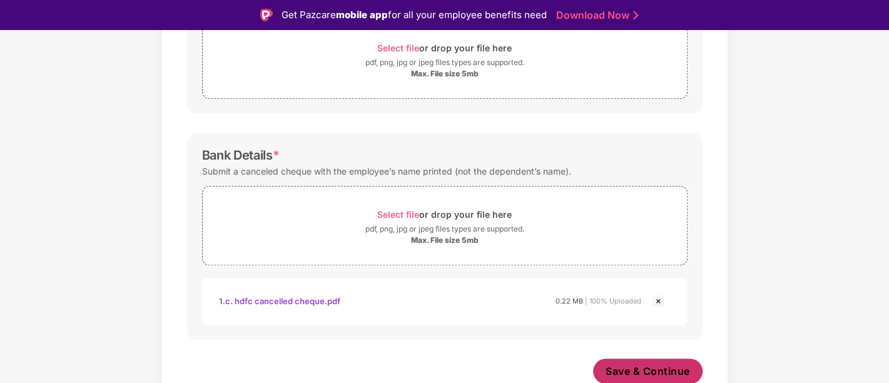
click at [641, 369] on span "Save & Continue" at bounding box center [647, 371] width 84 height 14
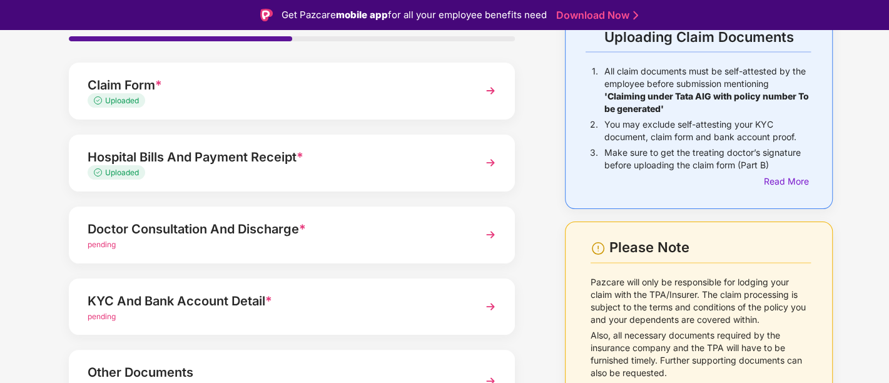
scroll to position [155, 0]
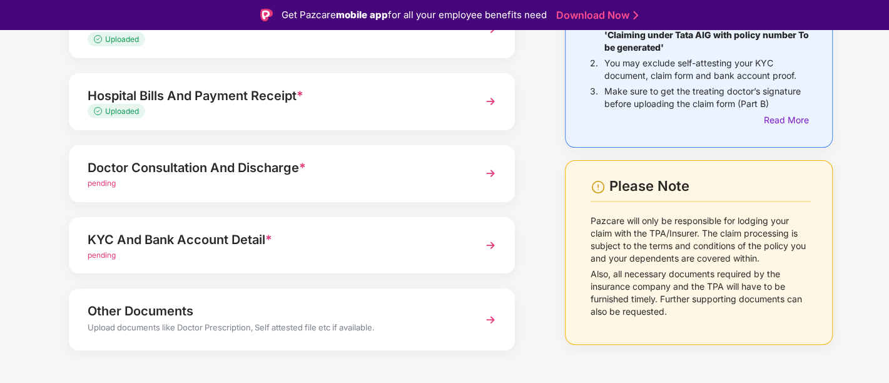
click at [251, 164] on div "Doctor Consultation And Discharge *" at bounding box center [275, 168] width 375 height 20
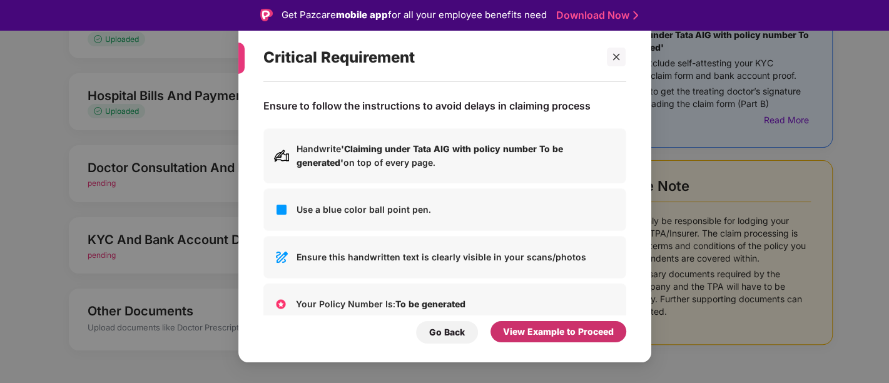
click at [555, 335] on div "View Example to Proceed" at bounding box center [558, 332] width 111 height 14
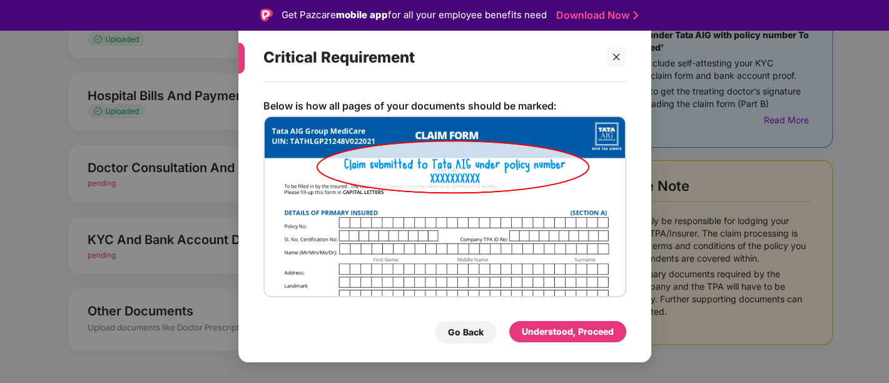
click at [457, 319] on div "Go Back Understood, Proceed" at bounding box center [444, 329] width 363 height 29
click at [582, 332] on div "Understood, Proceed" at bounding box center [568, 332] width 92 height 14
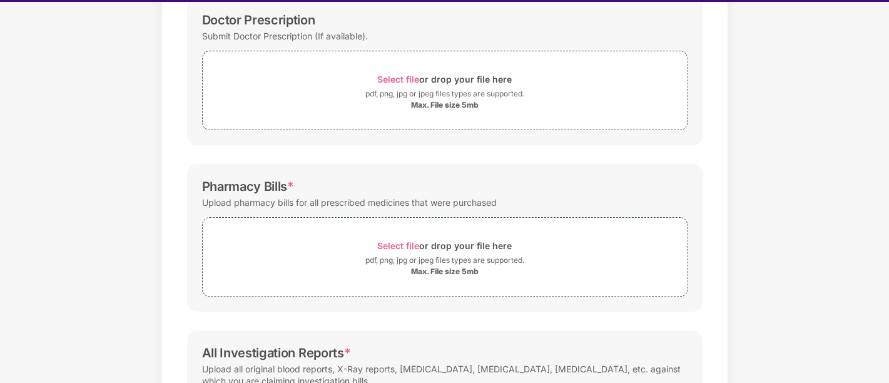
scroll to position [197, 0]
click at [397, 246] on span "Select file" at bounding box center [398, 245] width 42 height 11
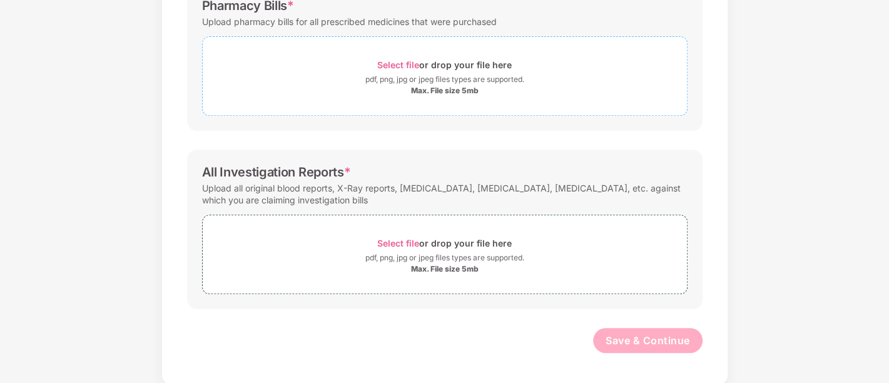
scroll to position [29, 0]
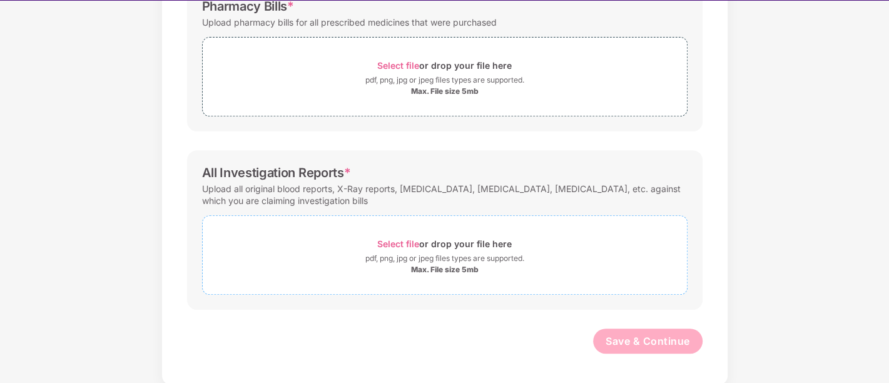
click at [397, 238] on span "Select file" at bounding box center [398, 243] width 42 height 11
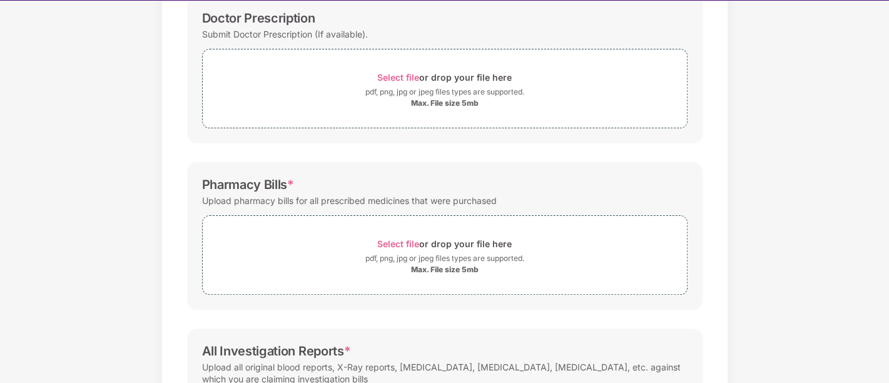
scroll to position [133, 0]
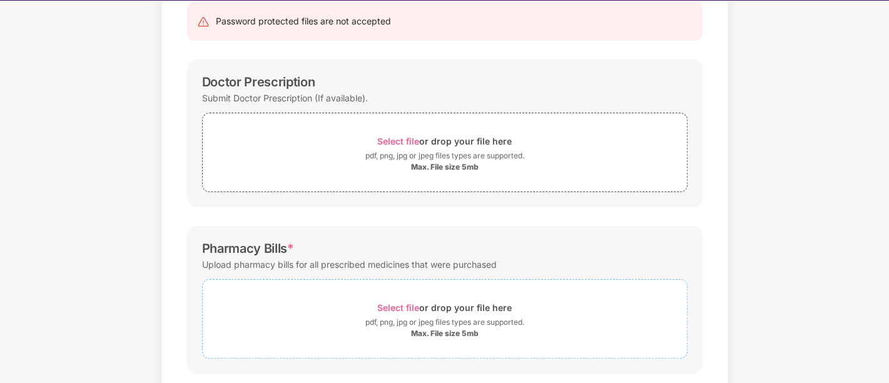
click at [402, 303] on span "Select file" at bounding box center [398, 307] width 42 height 11
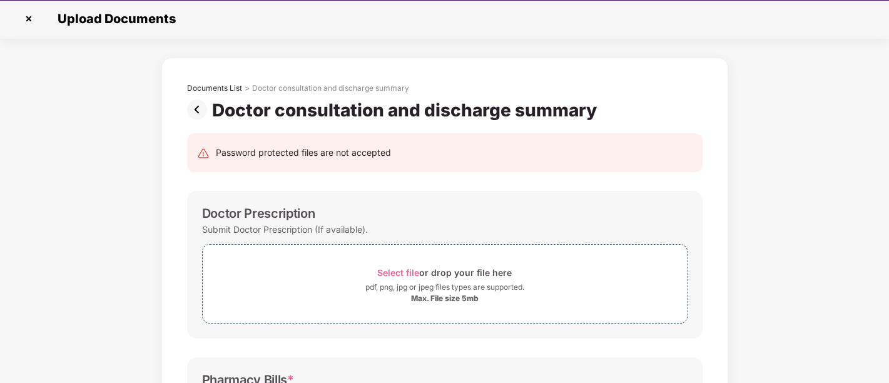
scroll to position [5, 0]
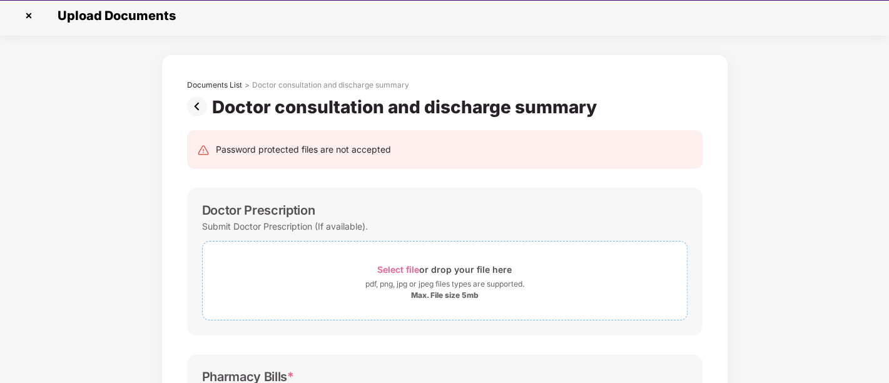
click at [400, 269] on span "Select file" at bounding box center [398, 269] width 42 height 11
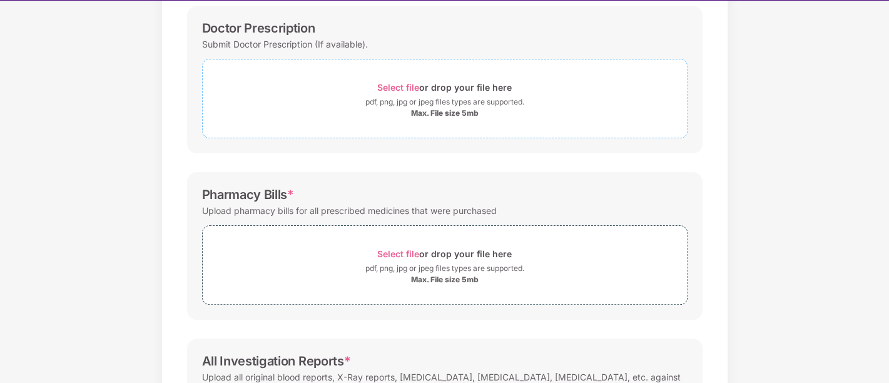
scroll to position [187, 0]
click at [400, 82] on span "Select file" at bounding box center [398, 87] width 42 height 11
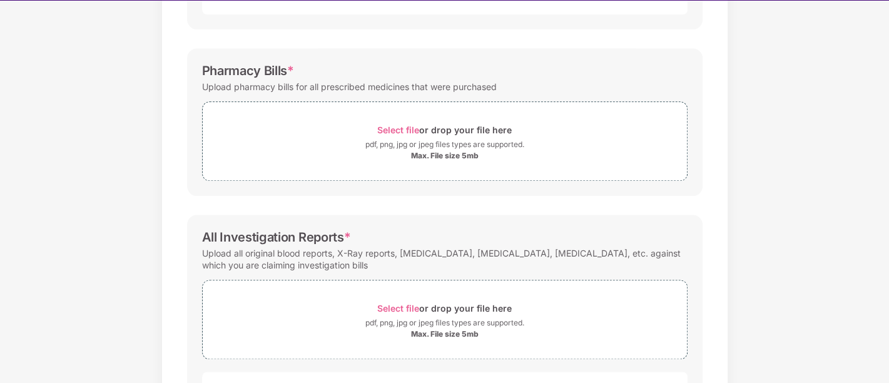
scroll to position [1024, 0]
click at [395, 124] on span "Select file" at bounding box center [398, 129] width 42 height 11
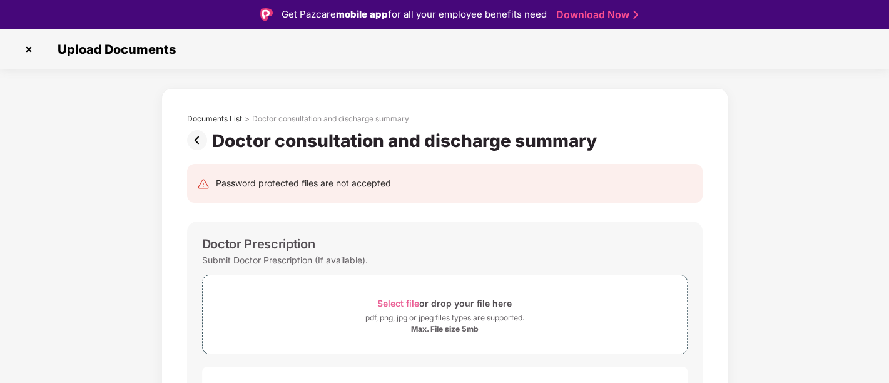
scroll to position [0, 0]
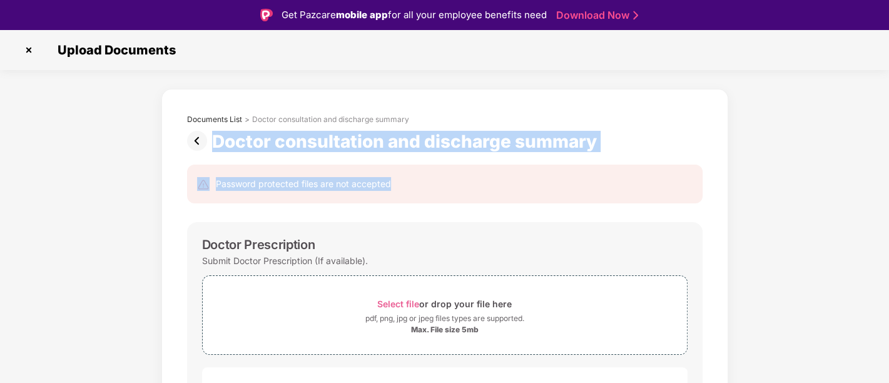
drag, startPoint x: 211, startPoint y: 138, endPoint x: 630, endPoint y: 159, distance: 419.6
click at [521, 146] on div "Doctor consultation and discharge summary" at bounding box center [407, 141] width 390 height 21
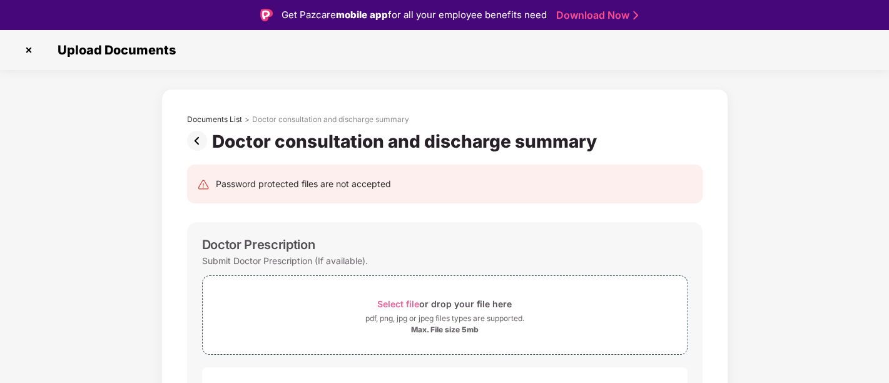
click at [208, 140] on img at bounding box center [199, 141] width 25 height 20
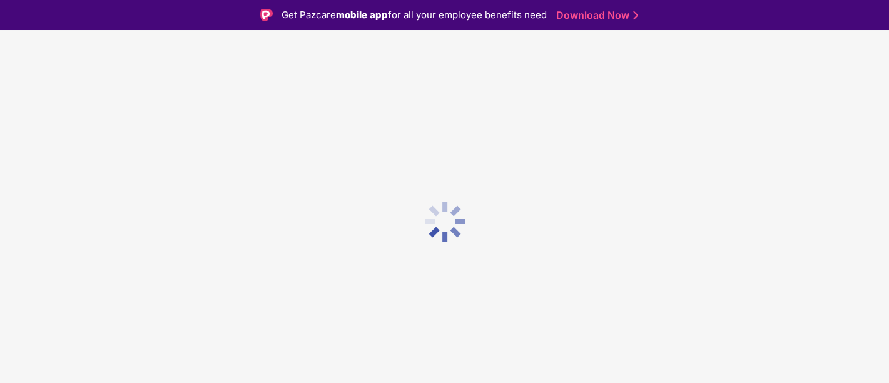
click at [208, 139] on div at bounding box center [444, 221] width 889 height 383
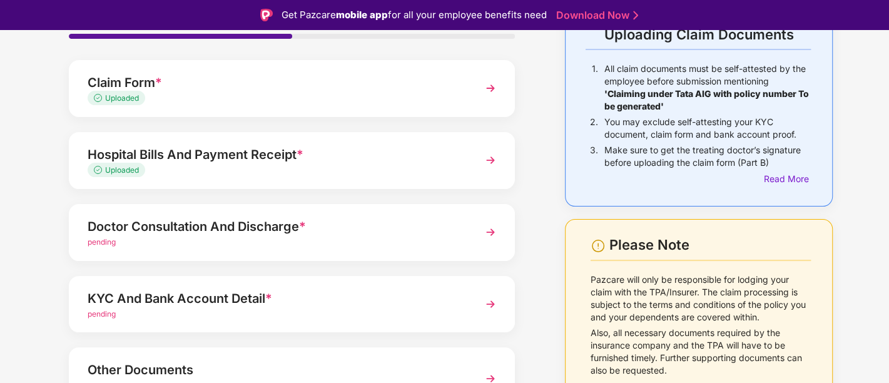
scroll to position [98, 0]
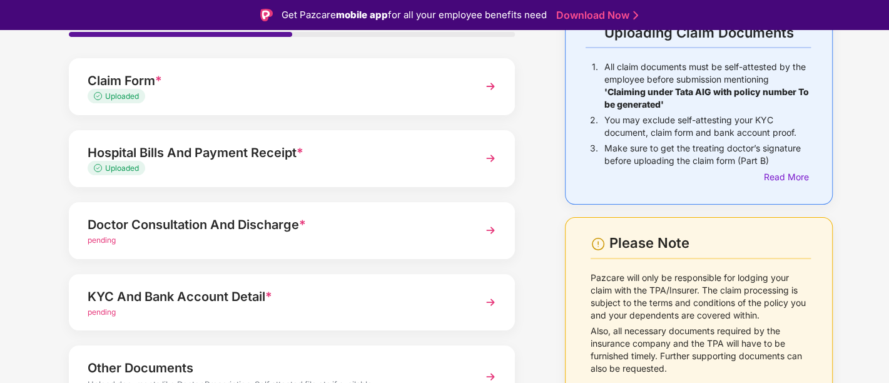
click at [205, 240] on div "pending" at bounding box center [275, 241] width 375 height 12
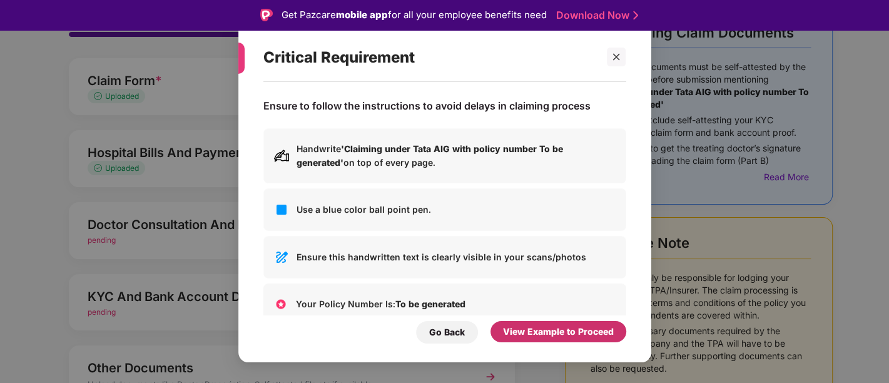
click at [579, 331] on div "View Example to Proceed" at bounding box center [558, 332] width 111 height 14
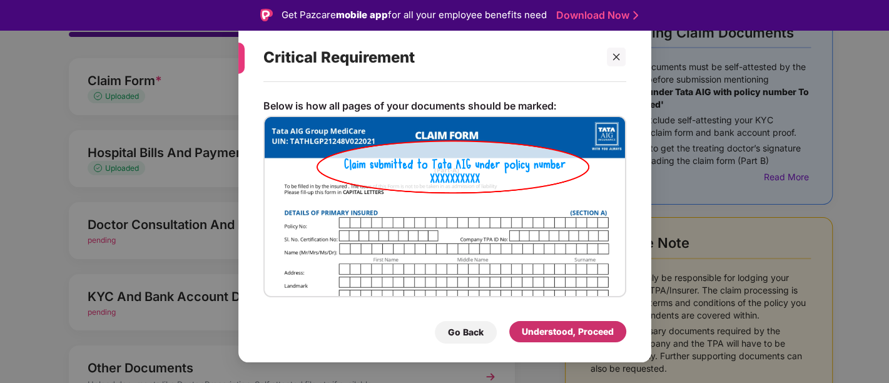
click at [547, 333] on div "Understood, Proceed" at bounding box center [568, 332] width 92 height 14
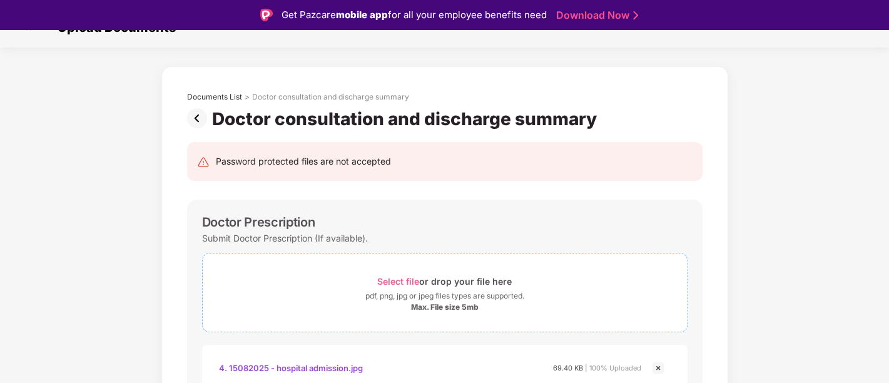
scroll to position [23, 0]
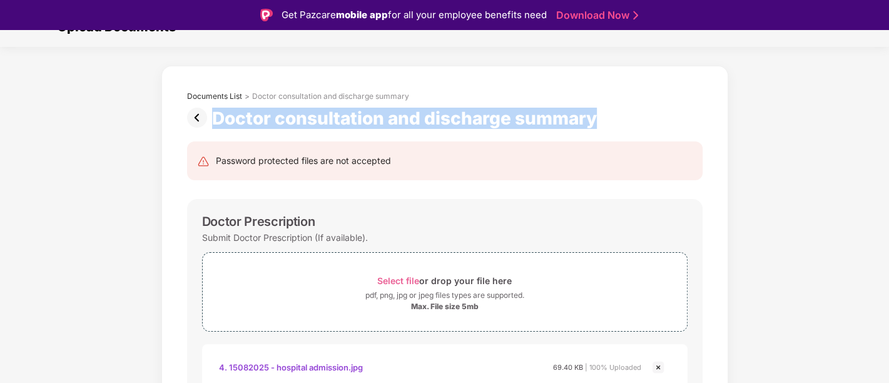
drag, startPoint x: 213, startPoint y: 119, endPoint x: 612, endPoint y: 111, distance: 399.1
click at [612, 111] on div "Doctor consultation and discharge summary" at bounding box center [444, 118] width 515 height 21
copy div "Doctor consultation and discharge summary"
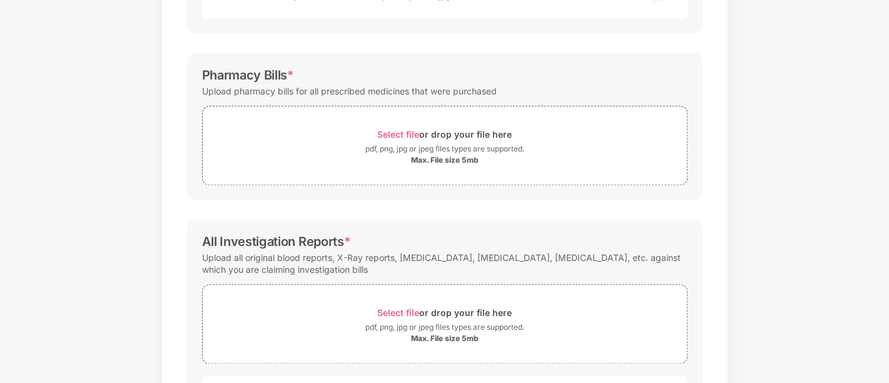
scroll to position [1010, 0]
drag, startPoint x: 202, startPoint y: 239, endPoint x: 343, endPoint y: 232, distance: 140.9
copy div "All Investigation Reports"
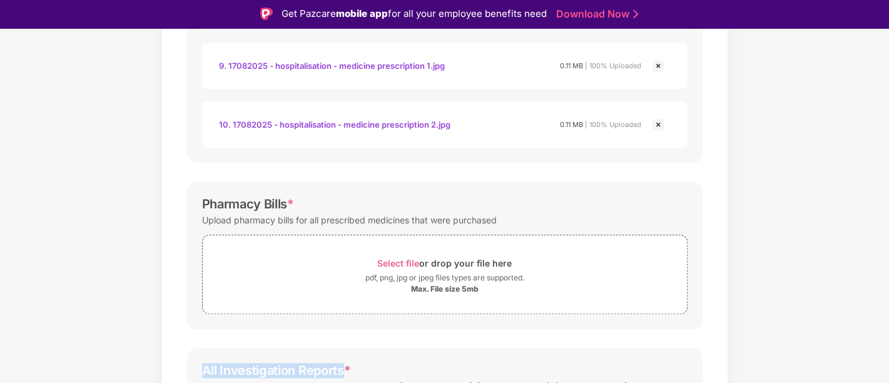
scroll to position [968, 0]
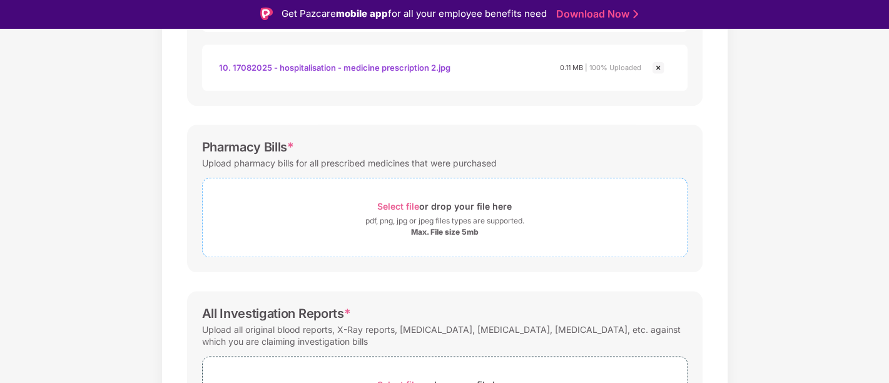
click at [388, 205] on span "Select file" at bounding box center [398, 206] width 42 height 11
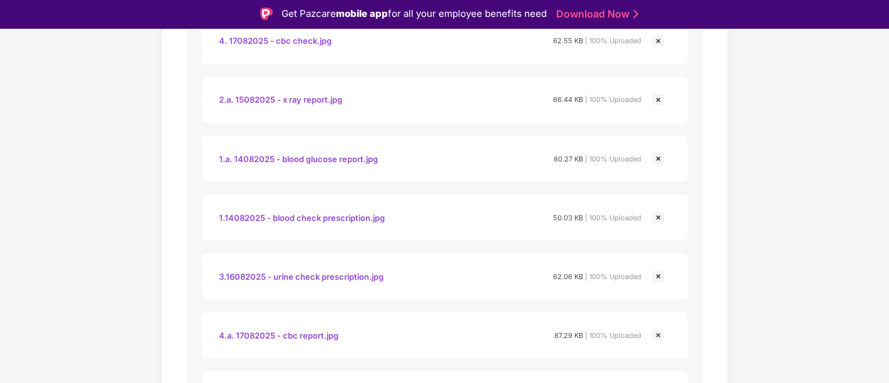
scroll to position [1786, 0]
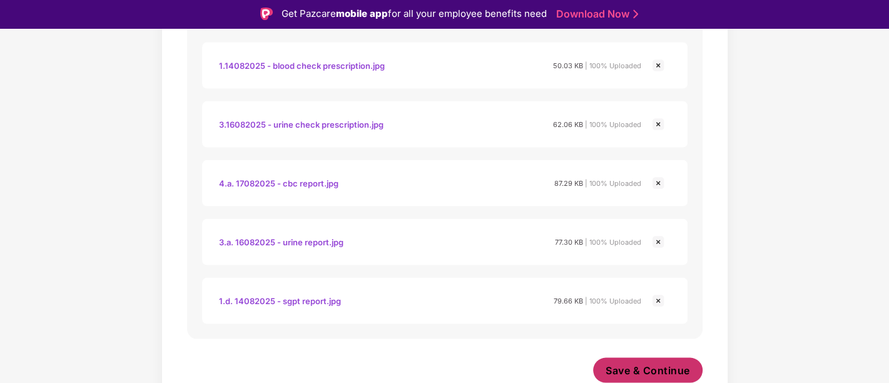
click at [657, 365] on span "Save & Continue" at bounding box center [647, 370] width 84 height 14
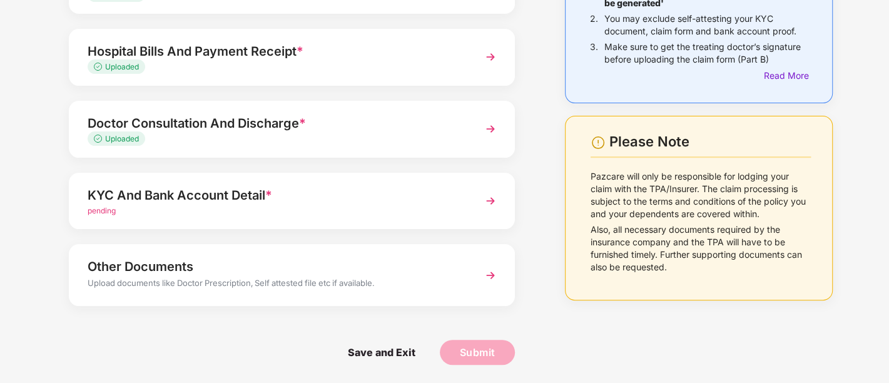
scroll to position [29, 0]
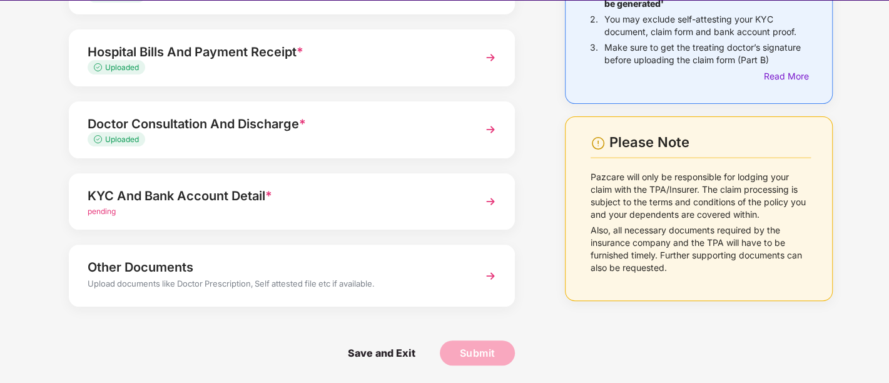
click at [206, 196] on div "KYC And Bank Account Detail *" at bounding box center [275, 196] width 375 height 20
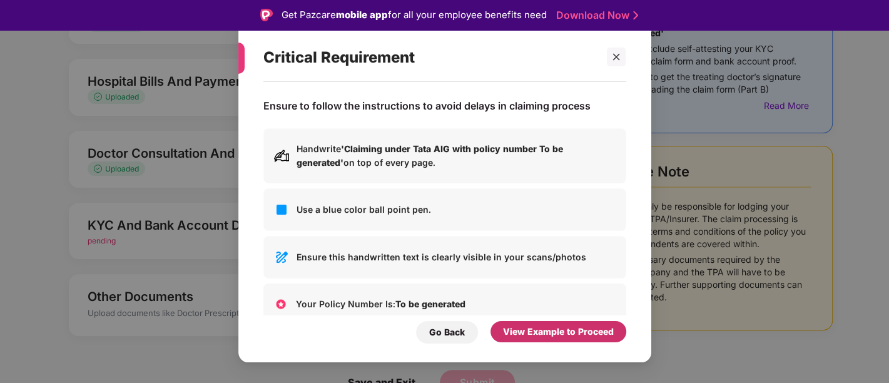
click at [539, 337] on div "View Example to Proceed" at bounding box center [558, 332] width 111 height 14
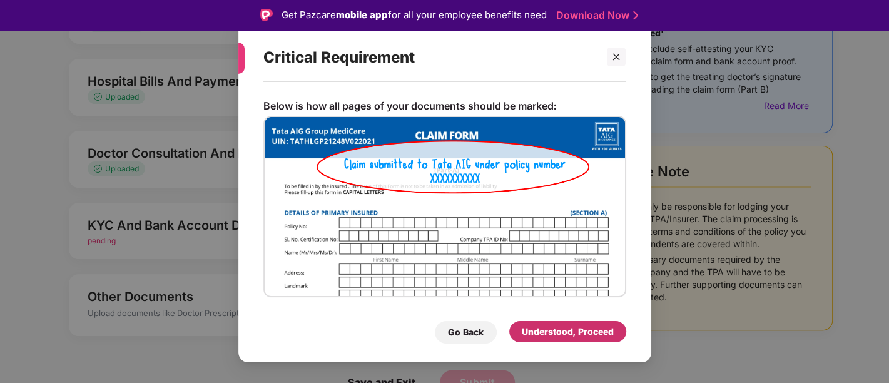
click at [563, 323] on div "Understood, Proceed" at bounding box center [567, 331] width 117 height 21
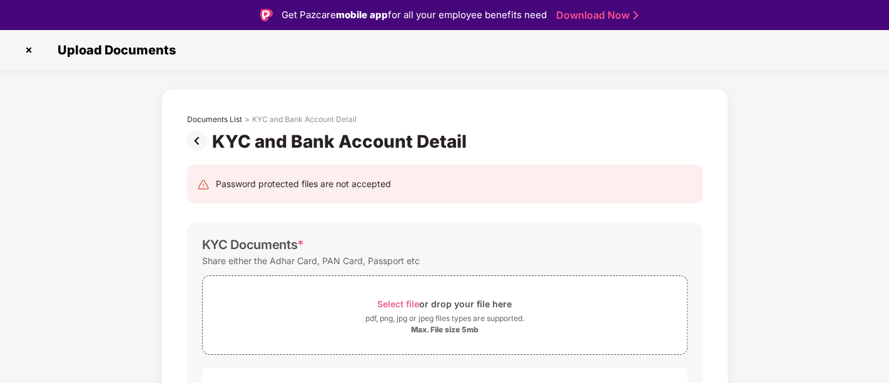
click at [24, 49] on img at bounding box center [29, 50] width 20 height 20
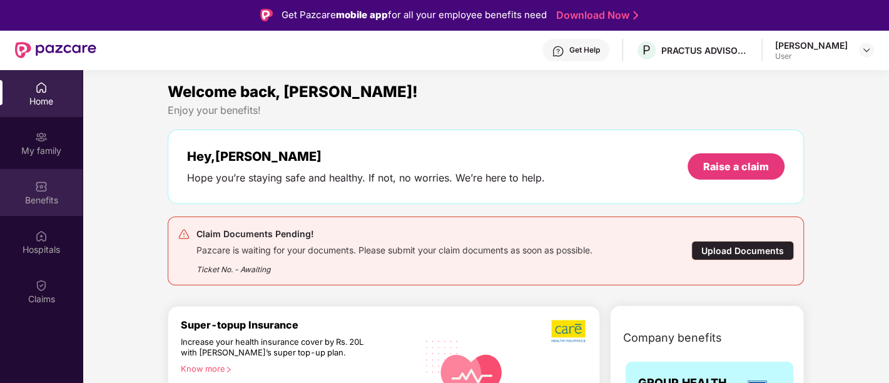
click at [38, 186] on img at bounding box center [41, 186] width 13 height 13
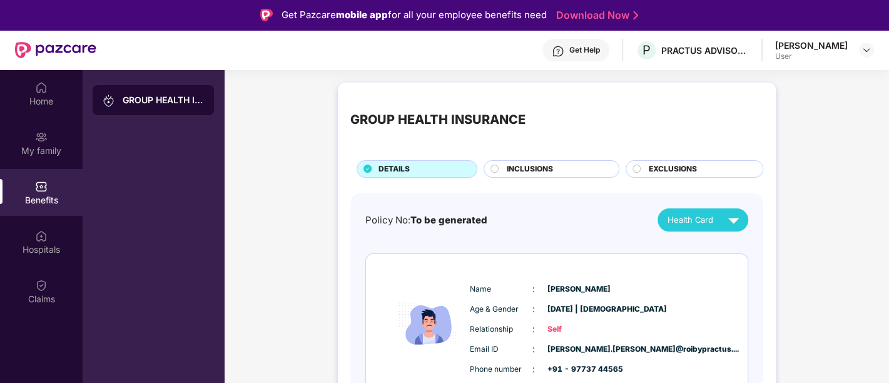
click at [724, 219] on img at bounding box center [733, 220] width 22 height 22
click at [736, 271] on img at bounding box center [740, 272] width 9 height 9
click at [43, 289] on img at bounding box center [41, 285] width 13 height 13
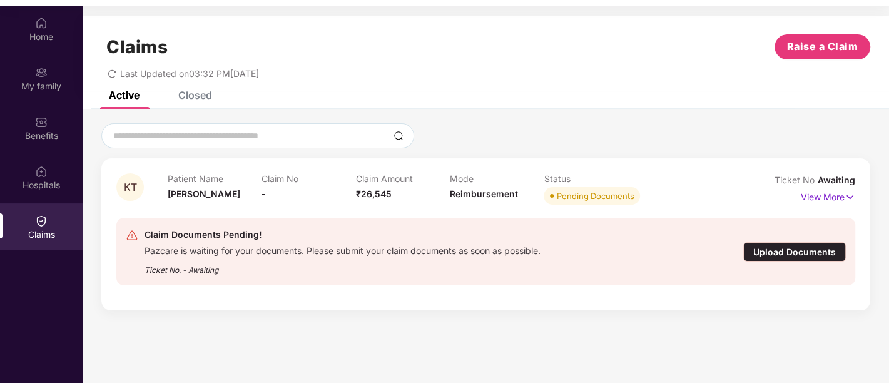
click at [782, 250] on div "Upload Documents" at bounding box center [794, 251] width 103 height 19
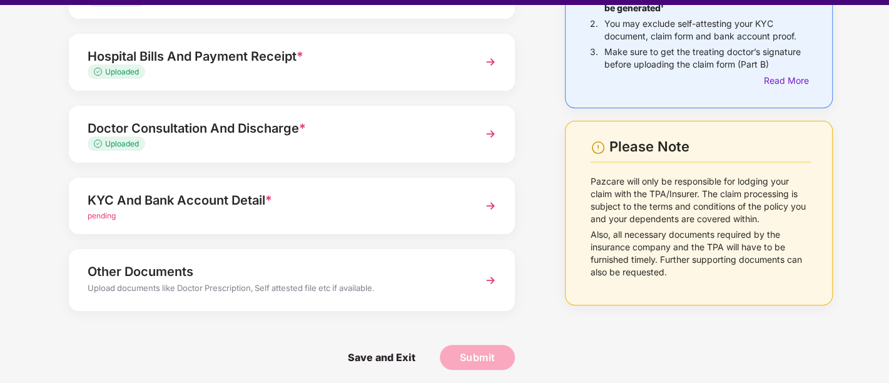
scroll to position [170, 0]
click at [152, 224] on div "KYC And Bank Account Detail * pending" at bounding box center [292, 206] width 446 height 57
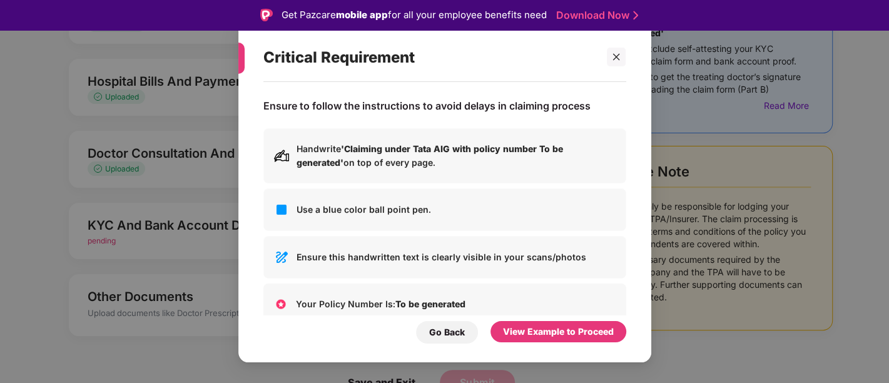
click at [548, 345] on div "Ensure to follow the instructions to avoid delays in claiming process Handwrite…" at bounding box center [444, 216] width 413 height 268
click at [547, 335] on div "View Example to Proceed" at bounding box center [558, 332] width 111 height 14
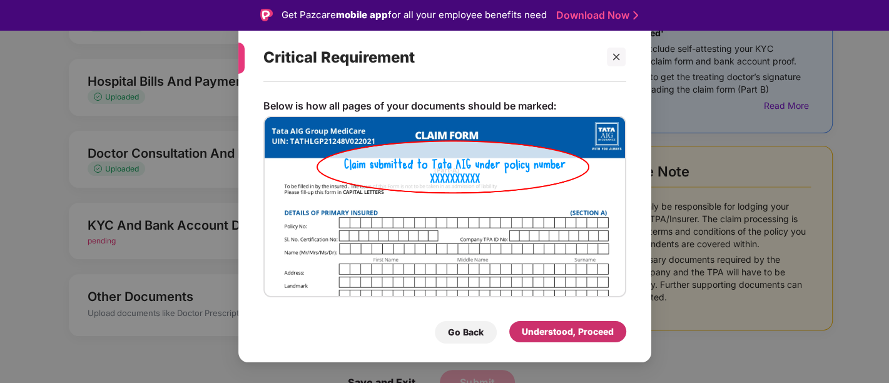
click at [529, 326] on div "Understood, Proceed" at bounding box center [568, 332] width 92 height 14
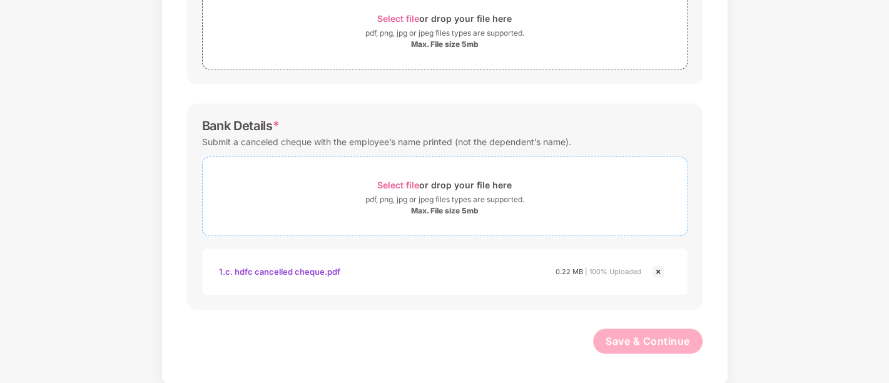
scroll to position [530, 0]
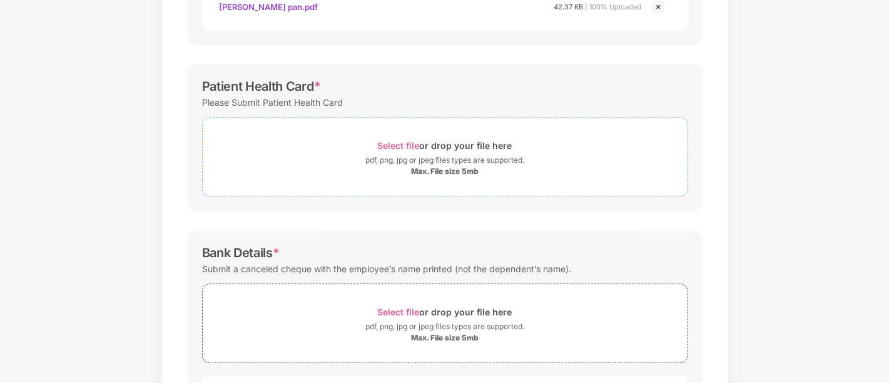
click at [388, 144] on span "Select file" at bounding box center [398, 145] width 42 height 11
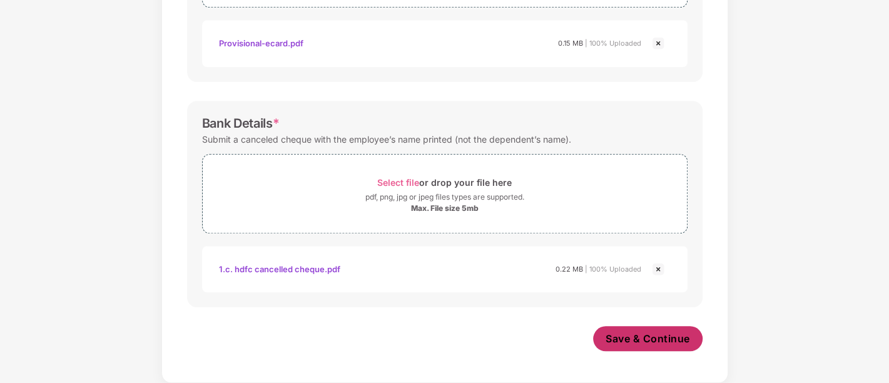
click at [619, 340] on span "Save & Continue" at bounding box center [647, 338] width 84 height 14
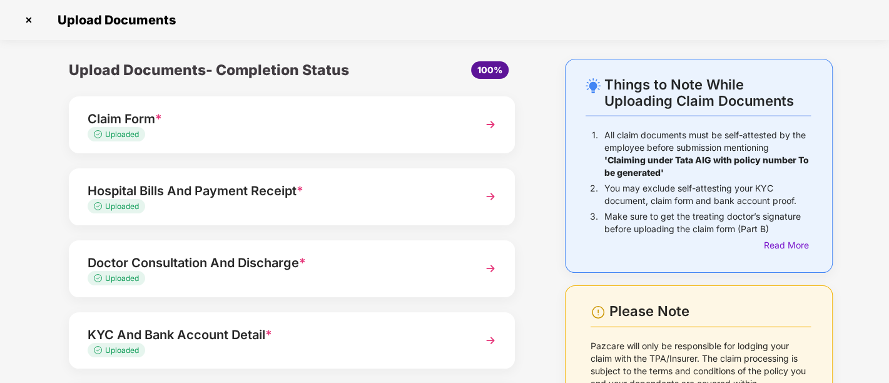
scroll to position [139, 0]
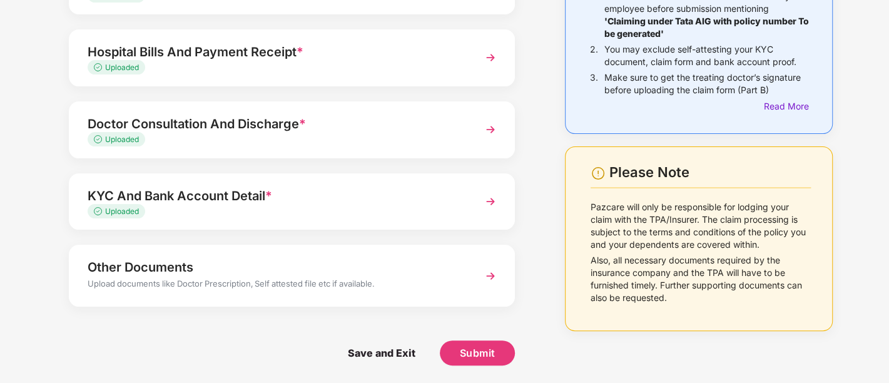
click at [244, 270] on div "Other Documents" at bounding box center [275, 267] width 375 height 20
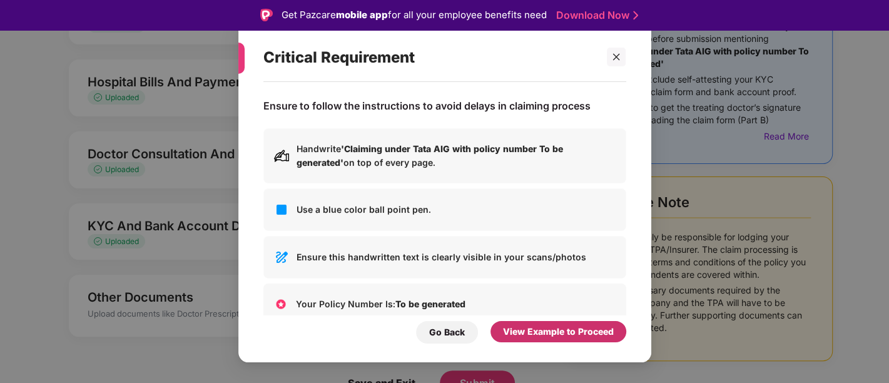
click at [555, 324] on div "View Example to Proceed" at bounding box center [558, 331] width 136 height 21
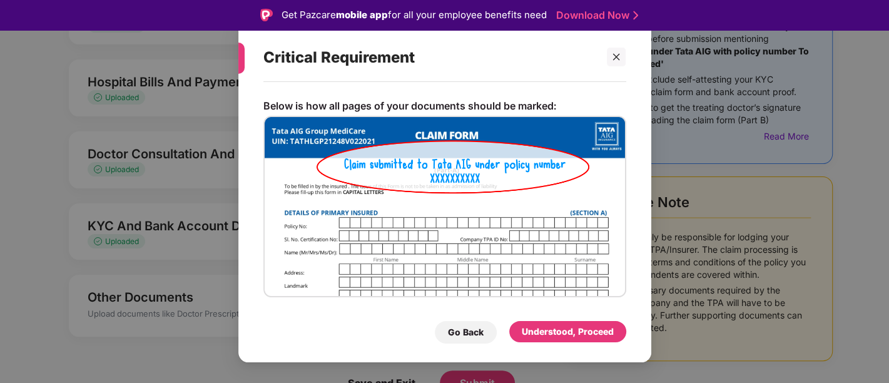
click at [557, 318] on div "Go Back Understood, Proceed" at bounding box center [444, 329] width 363 height 29
click at [556, 335] on div "Understood, Proceed" at bounding box center [568, 332] width 92 height 14
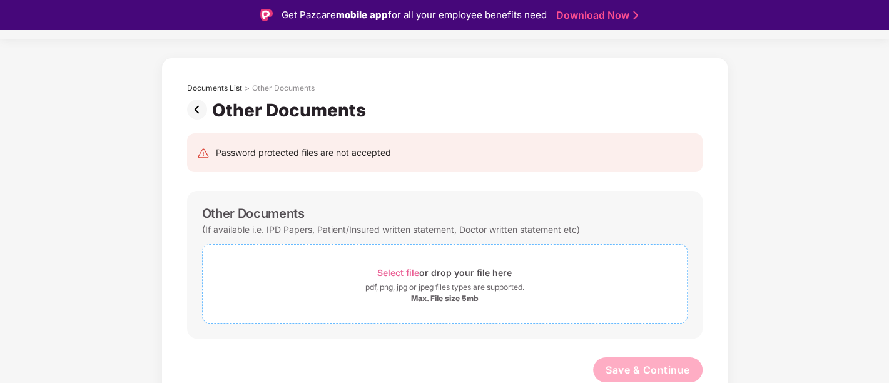
scroll to position [31, 0]
click at [193, 111] on img at bounding box center [199, 110] width 25 height 20
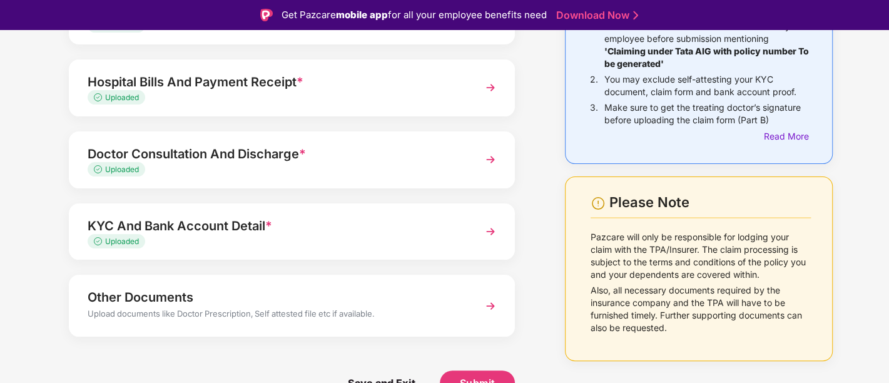
scroll to position [139, 0]
click at [490, 382] on span "Submit" at bounding box center [478, 383] width 36 height 14
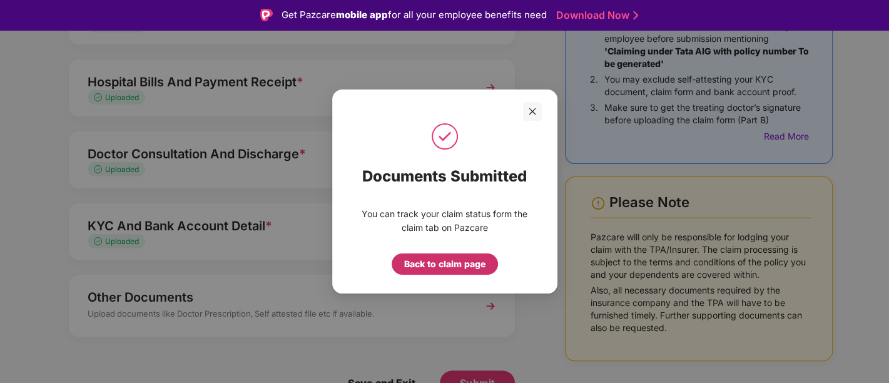
click at [448, 258] on div "Back to claim page" at bounding box center [444, 264] width 81 height 14
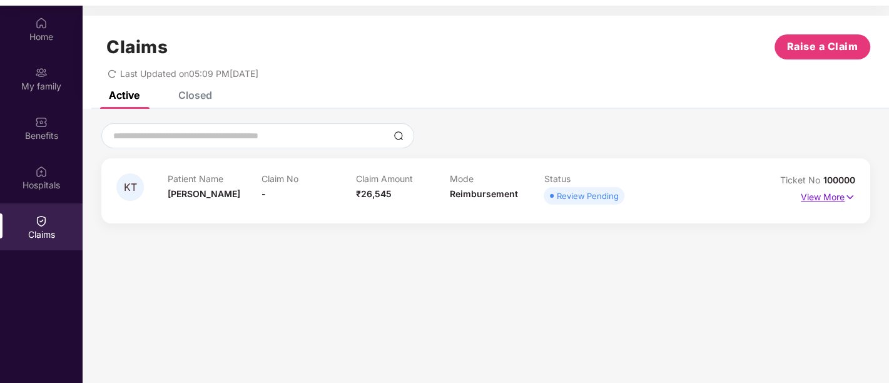
click at [822, 196] on p "View More" at bounding box center [828, 195] width 54 height 17
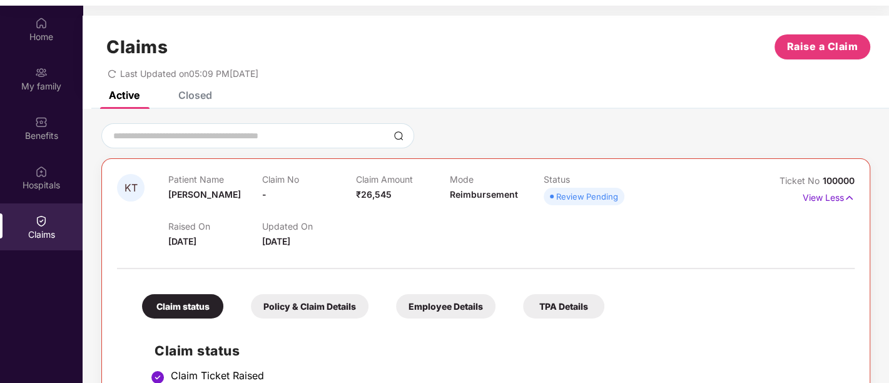
scroll to position [157, 0]
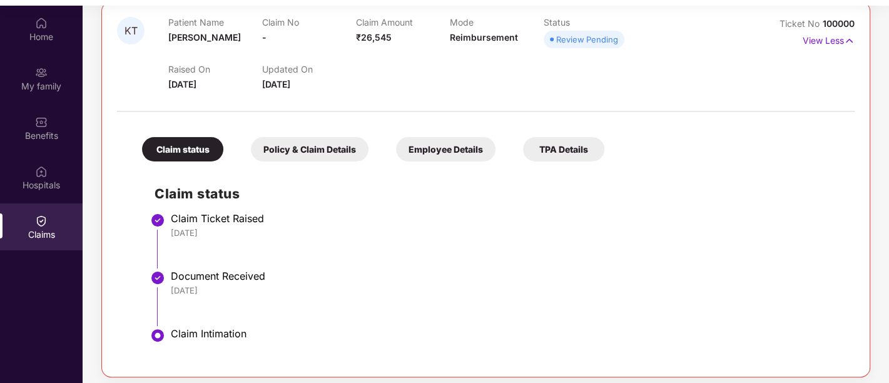
click at [567, 146] on div "TPA Details" at bounding box center [563, 149] width 81 height 24
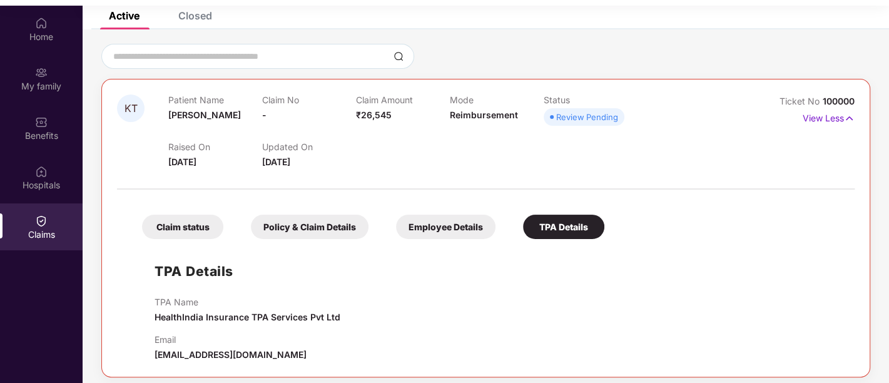
scroll to position [79, 0]
click at [445, 217] on div "Employee Details" at bounding box center [445, 227] width 99 height 24
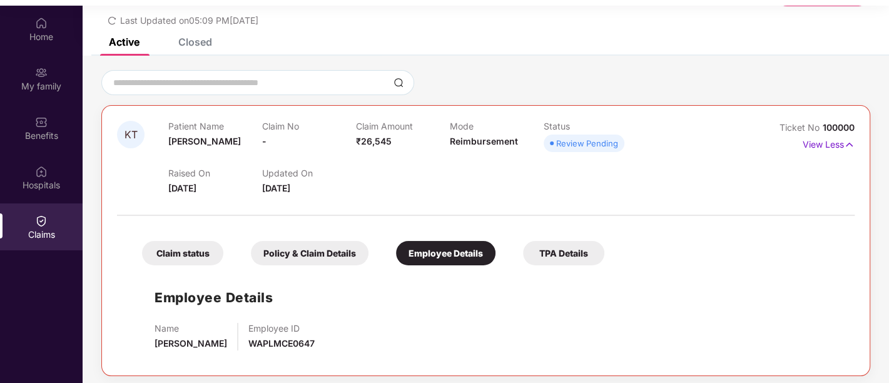
scroll to position [52, 0]
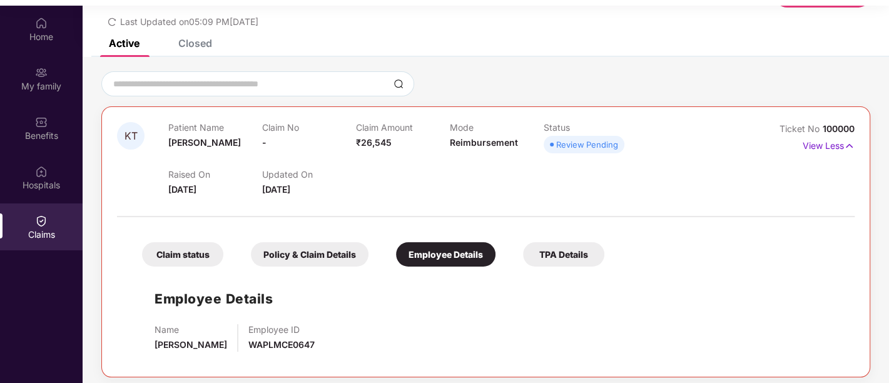
click at [300, 246] on div "Policy & Claim Details" at bounding box center [310, 254] width 118 height 24
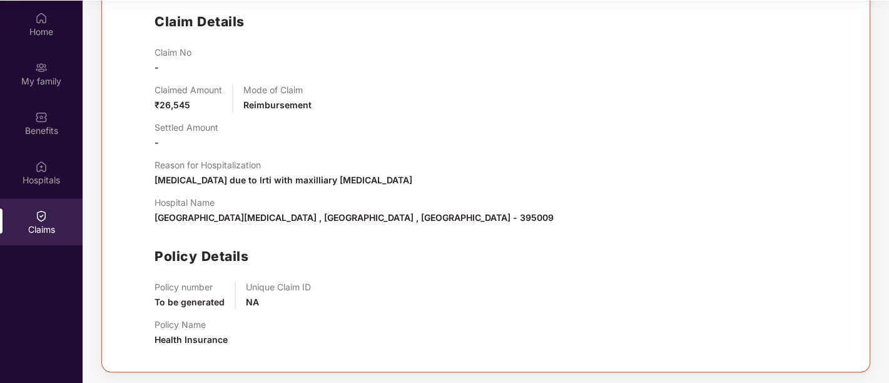
scroll to position [0, 0]
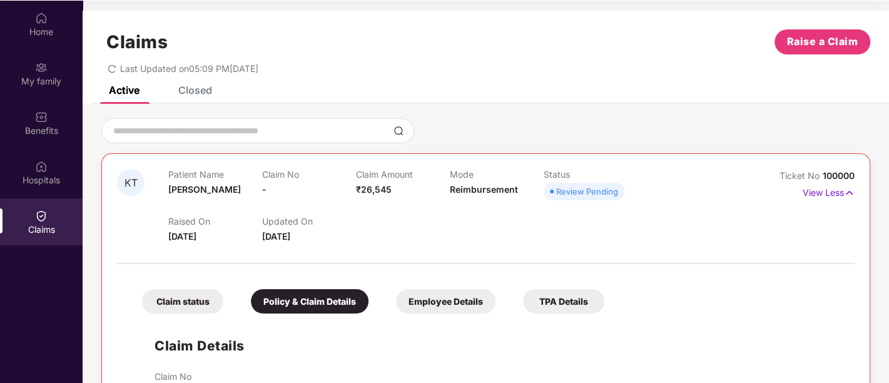
click at [180, 302] on div "Claim status" at bounding box center [182, 301] width 81 height 24
